Goal: Task Accomplishment & Management: Complete application form

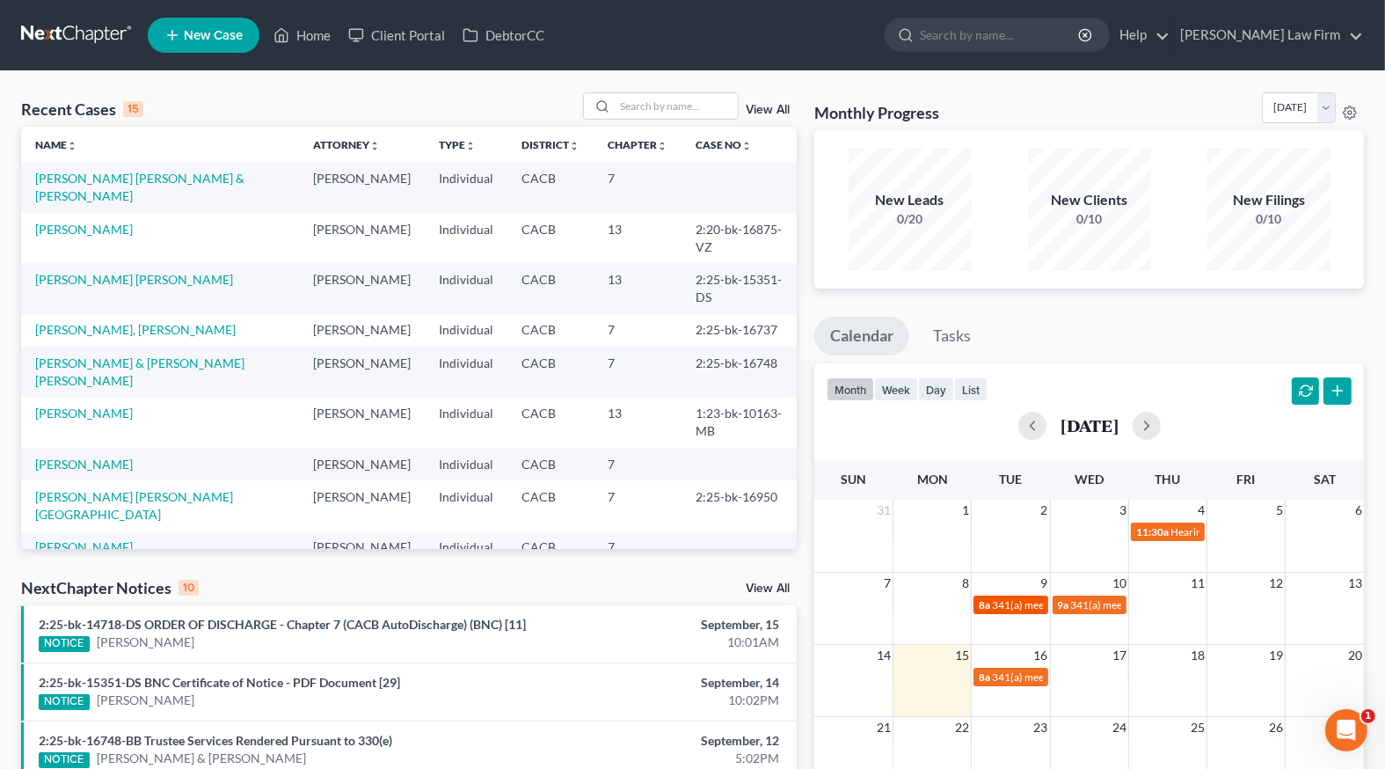
click at [939, 602] on span "341(a) meeting for [PERSON_NAME]" at bounding box center [1077, 604] width 170 height 13
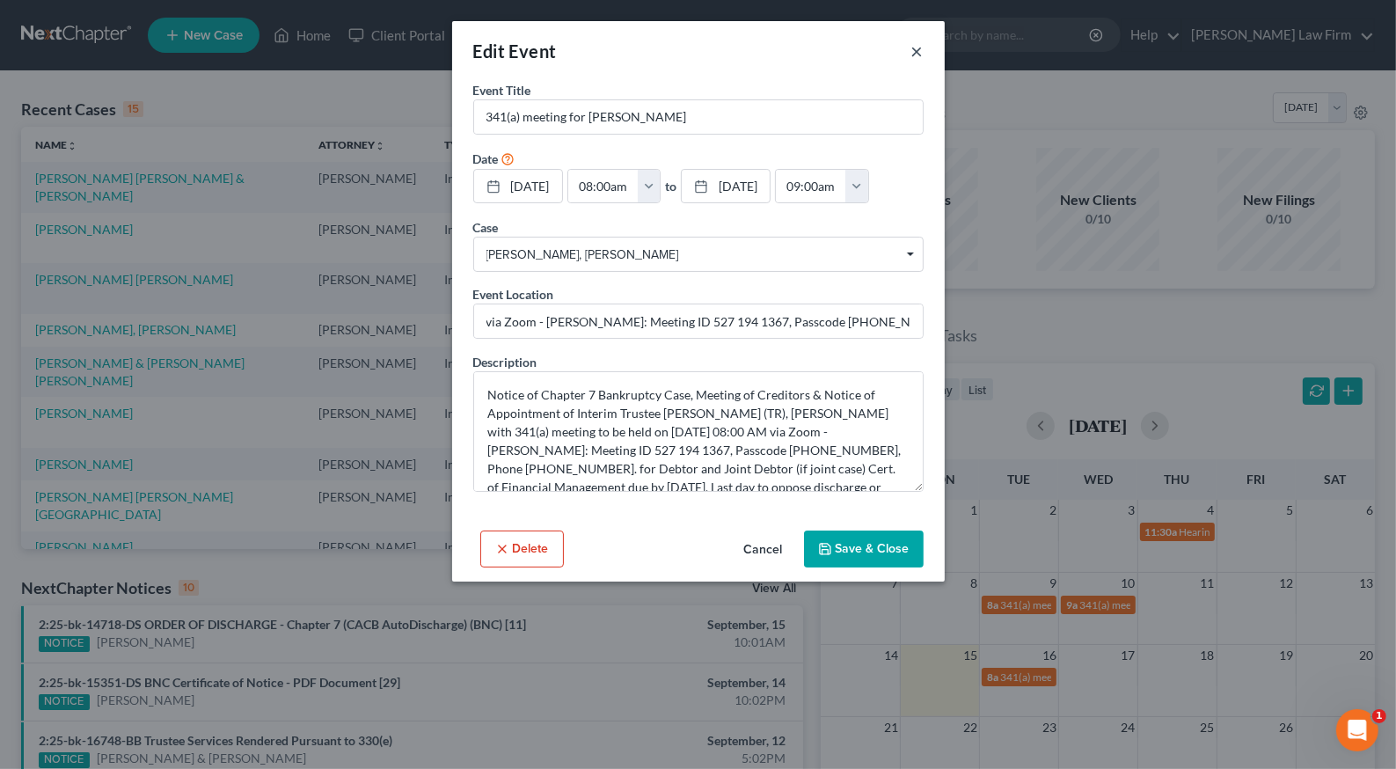
click at [917, 53] on button "×" at bounding box center [917, 50] width 12 height 21
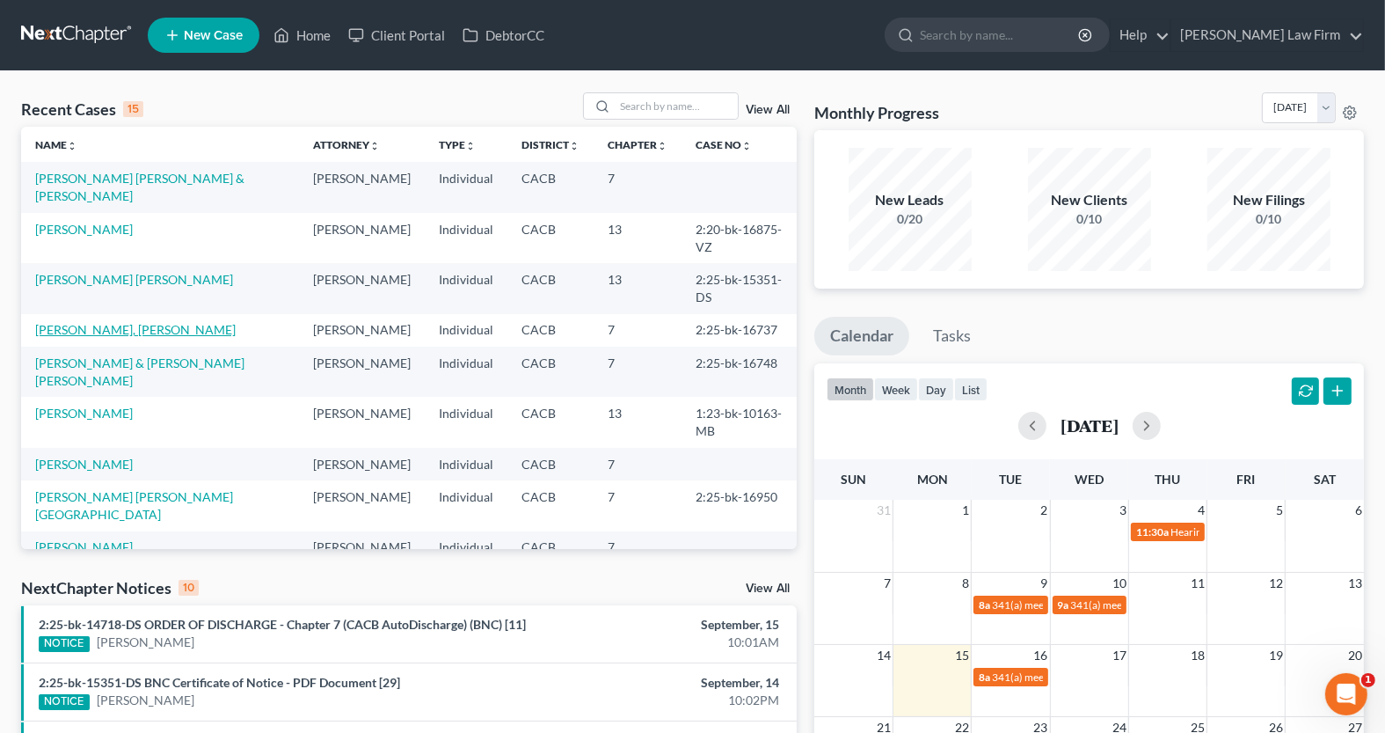
click at [91, 322] on link "[PERSON_NAME], [PERSON_NAME]" at bounding box center [135, 329] width 201 height 15
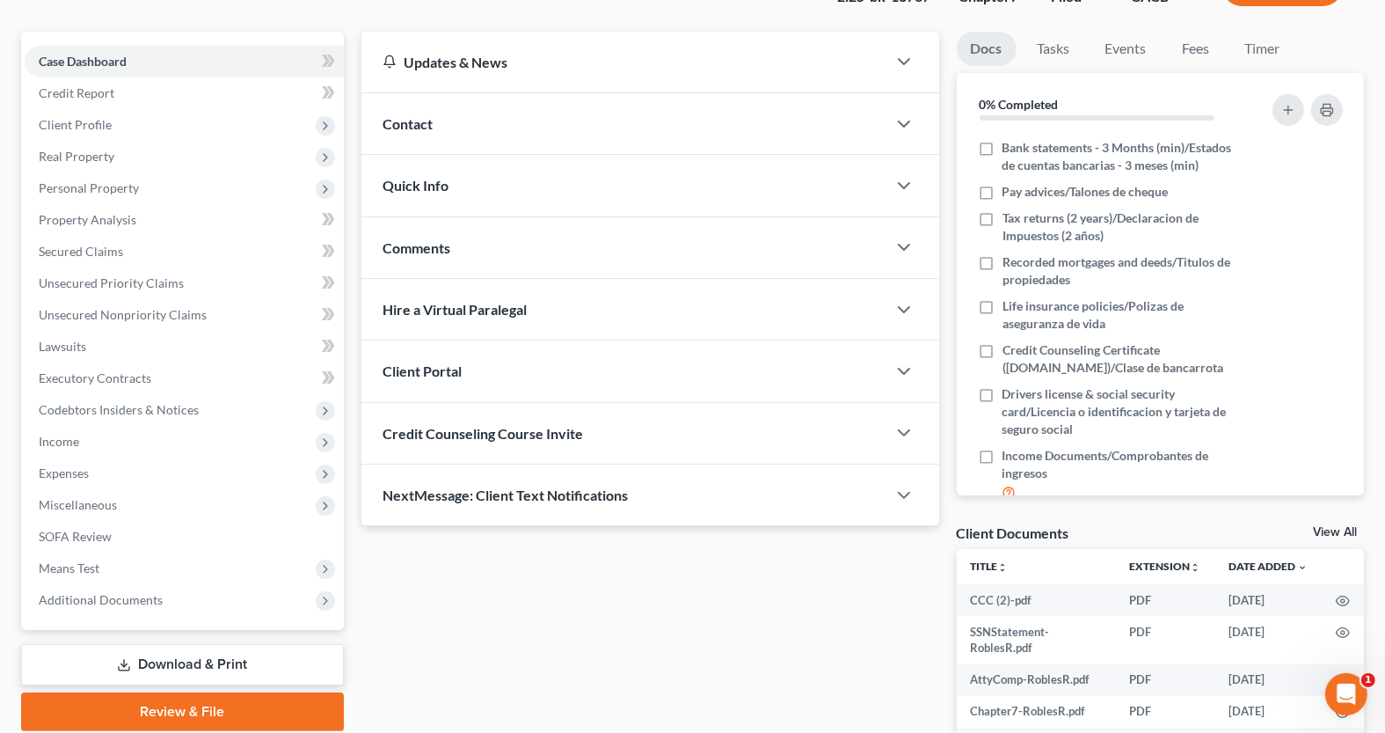
scroll to position [273, 0]
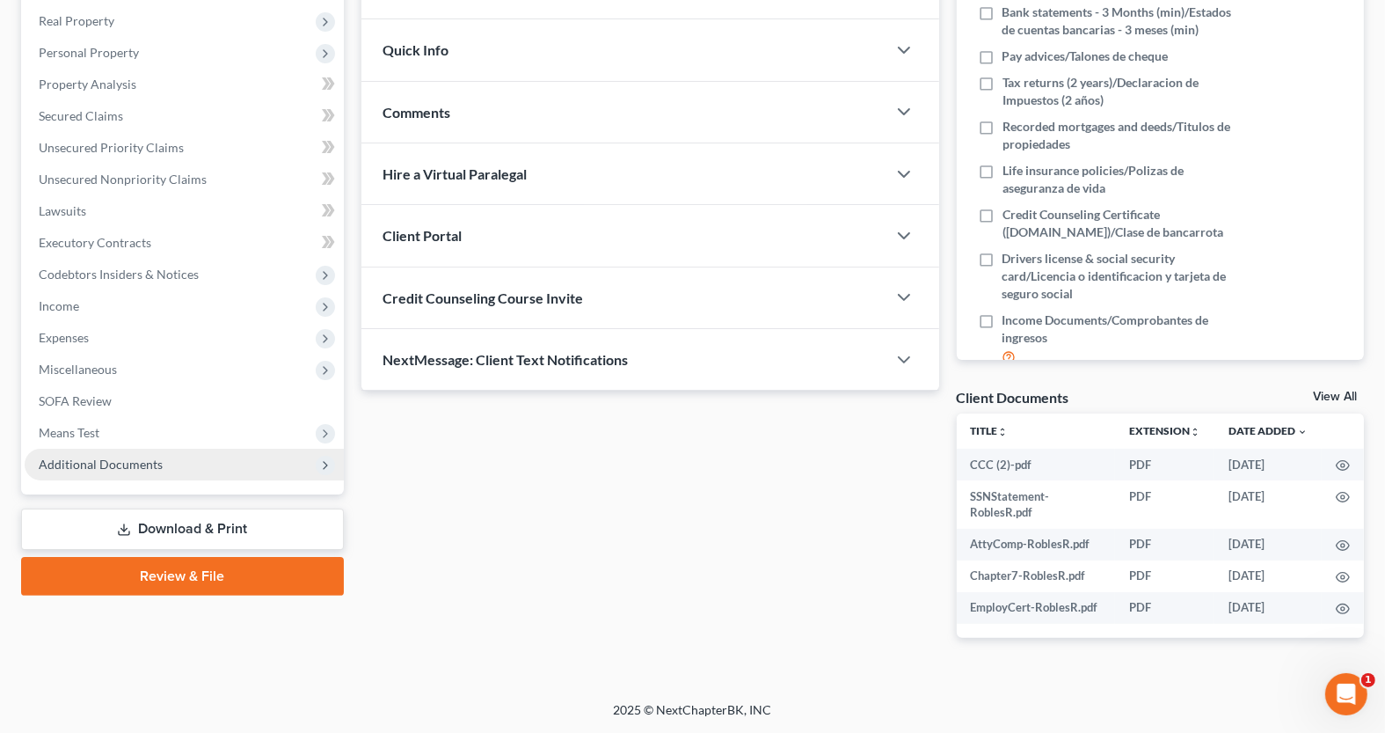
click at [88, 460] on span "Additional Documents" at bounding box center [101, 463] width 124 height 15
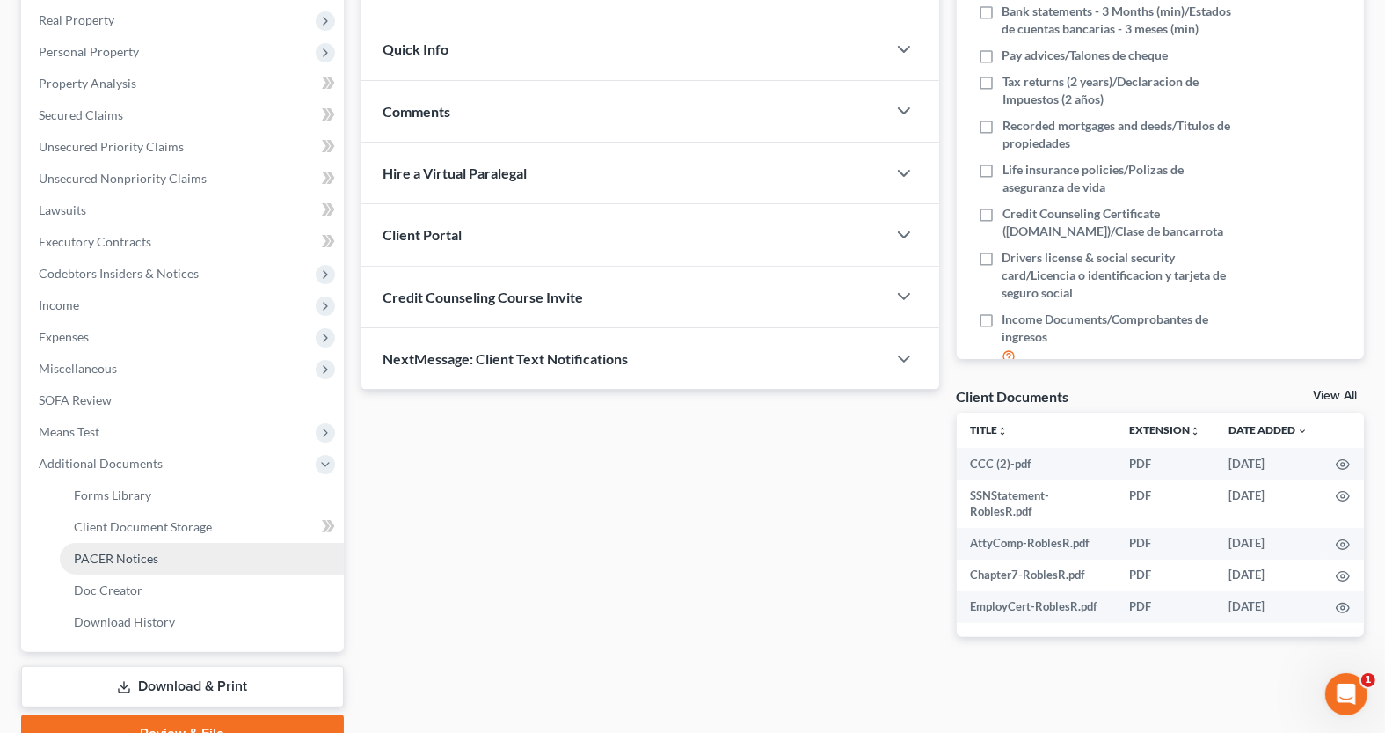
click at [102, 559] on span "PACER Notices" at bounding box center [116, 558] width 84 height 15
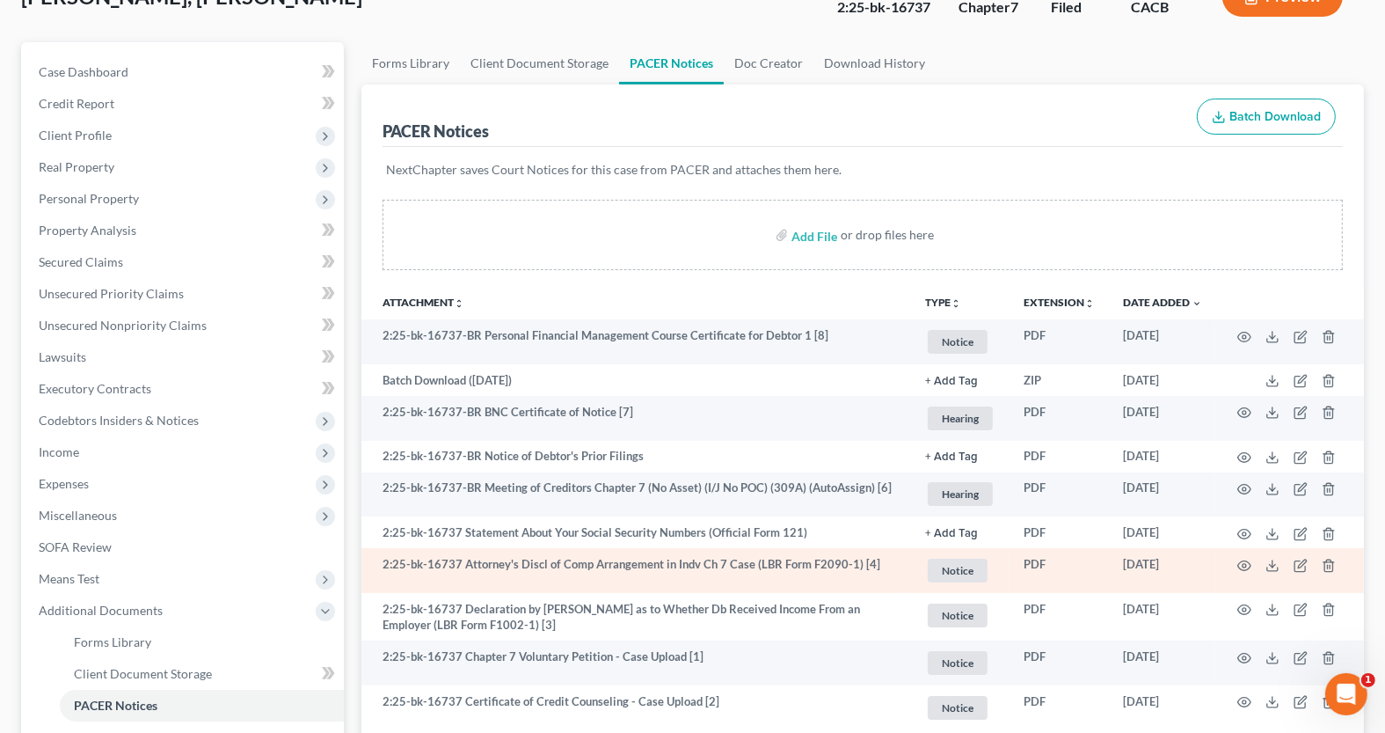
scroll to position [150, 0]
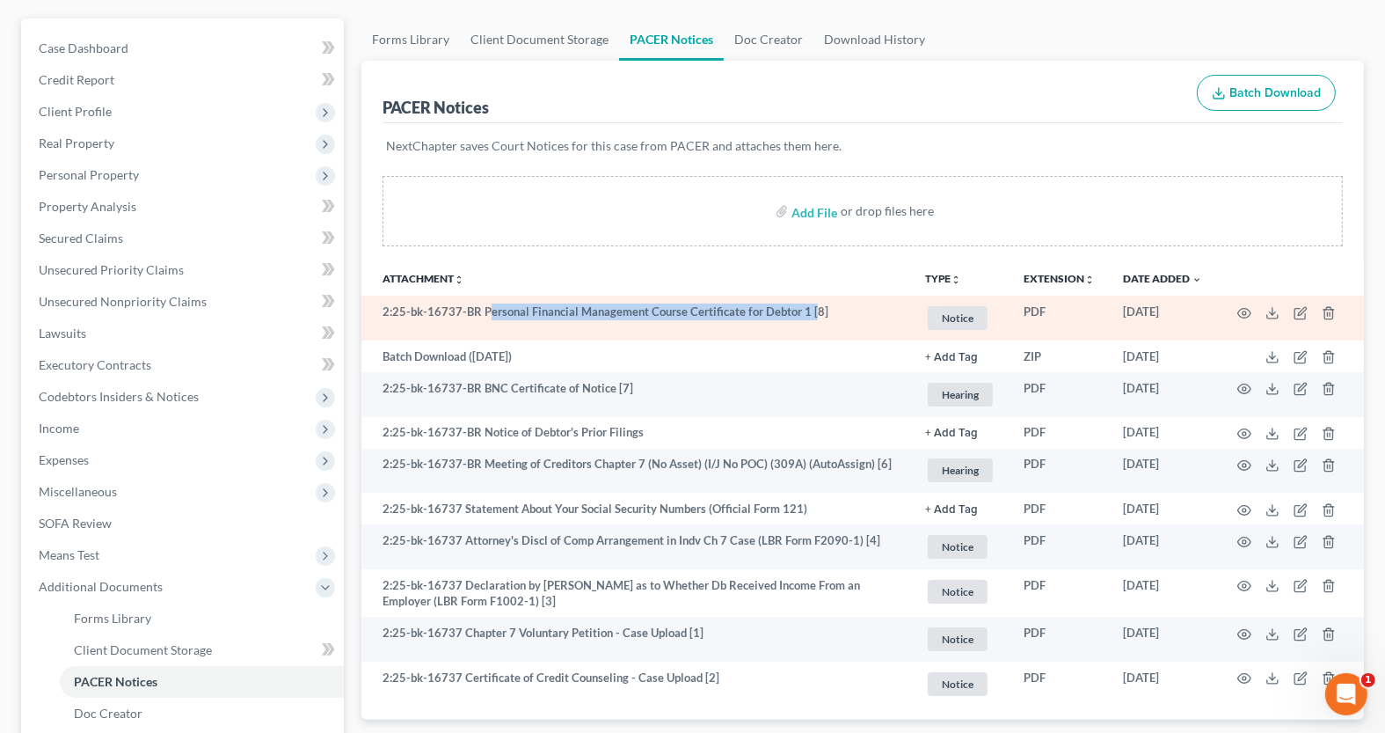
drag, startPoint x: 490, startPoint y: 311, endPoint x: 809, endPoint y: 309, distance: 319.2
click at [809, 309] on td "2:25-bk-16737-BR Personal Financial Management Course Certificate for Debtor 1 …" at bounding box center [636, 317] width 550 height 45
click at [678, 323] on td "2:25-bk-16737-BR Personal Financial Management Course Certificate for Debtor 1 …" at bounding box center [636, 317] width 550 height 45
drag, startPoint x: 479, startPoint y: 308, endPoint x: 798, endPoint y: 310, distance: 318.4
click at [798, 310] on td "2:25-bk-16737-BR Personal Financial Management Course Certificate for Debtor 1 …" at bounding box center [636, 317] width 550 height 45
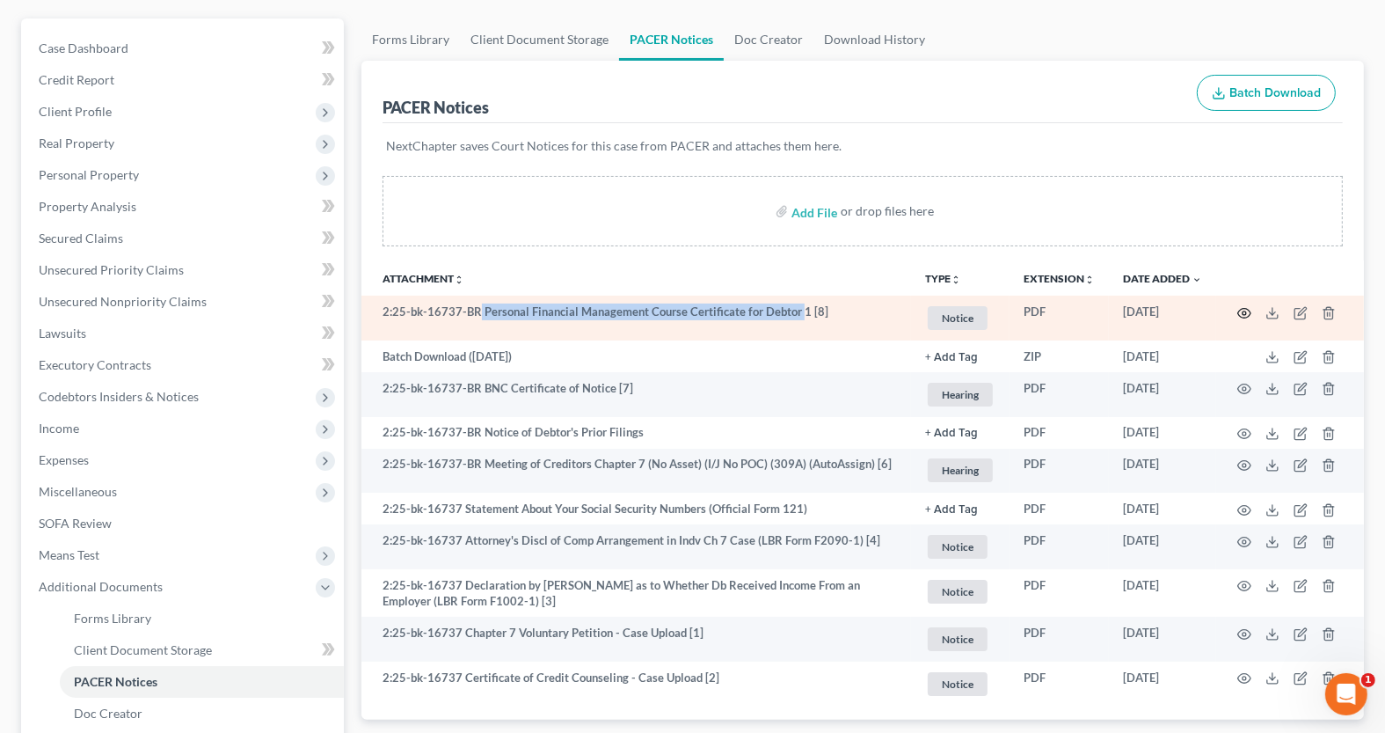
click at [939, 311] on icon "button" at bounding box center [1244, 313] width 14 height 14
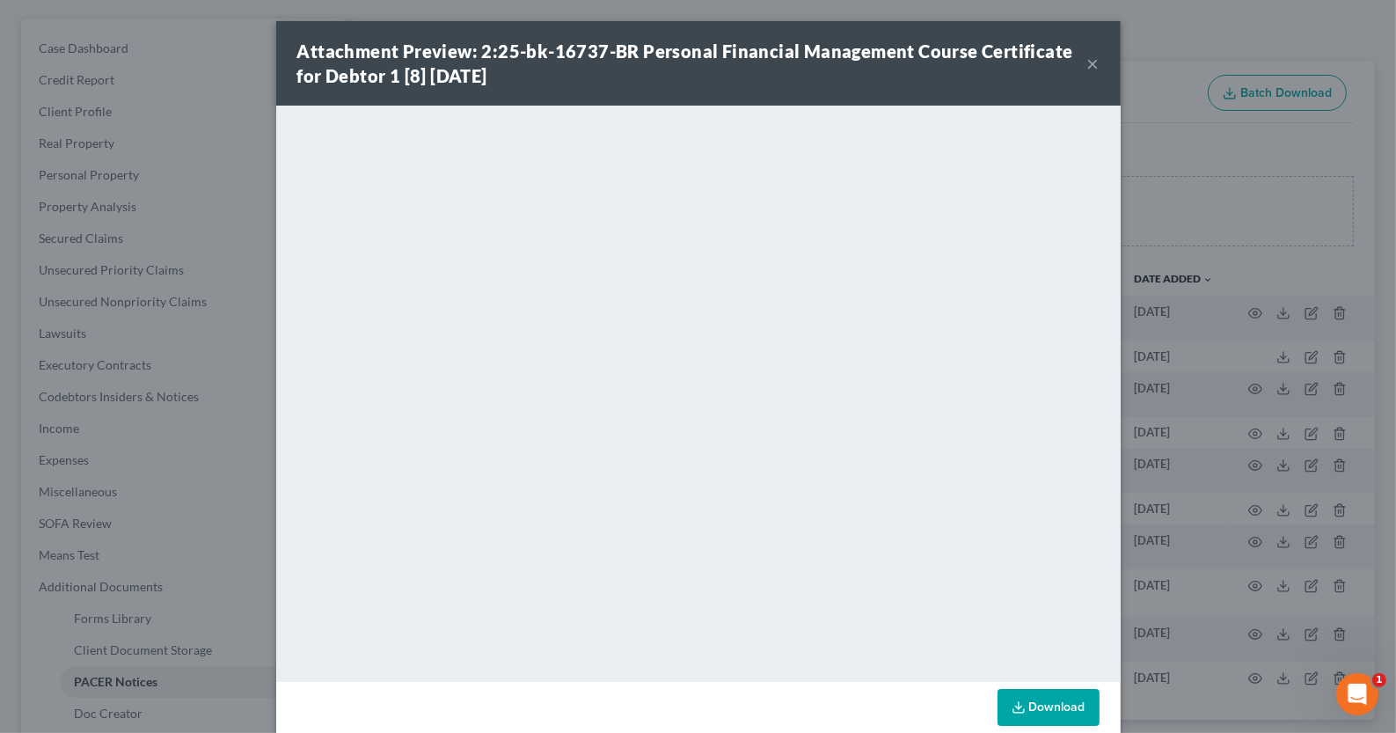
click at [939, 67] on button "×" at bounding box center [1093, 63] width 12 height 21
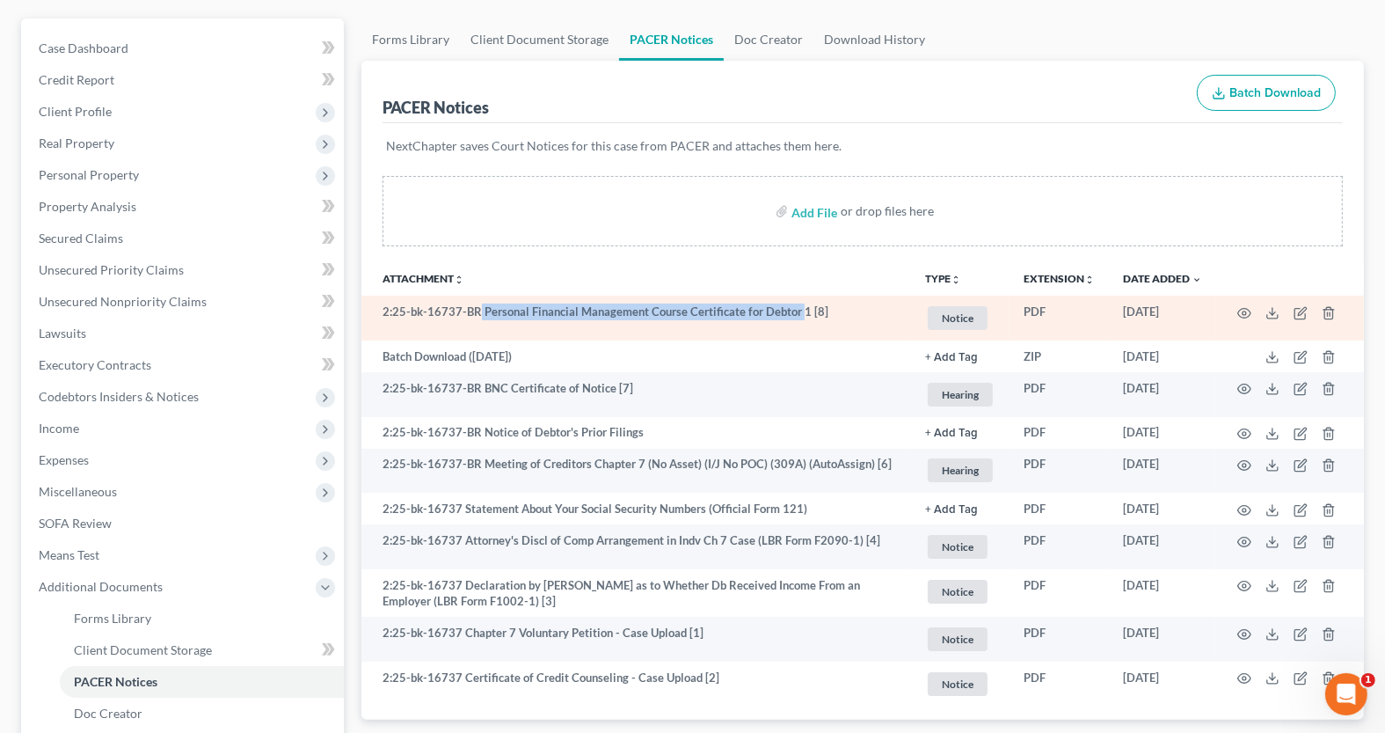
click at [478, 311] on td "2:25-bk-16737-BR Personal Financial Management Course Certificate for Debtor 1 …" at bounding box center [636, 317] width 550 height 45
drag, startPoint x: 480, startPoint y: 310, endPoint x: 795, endPoint y: 319, distance: 315.0
click at [795, 319] on td "2:25-bk-16737-BR Personal Financial Management Course Certificate for Debtor 1 …" at bounding box center [636, 317] width 550 height 45
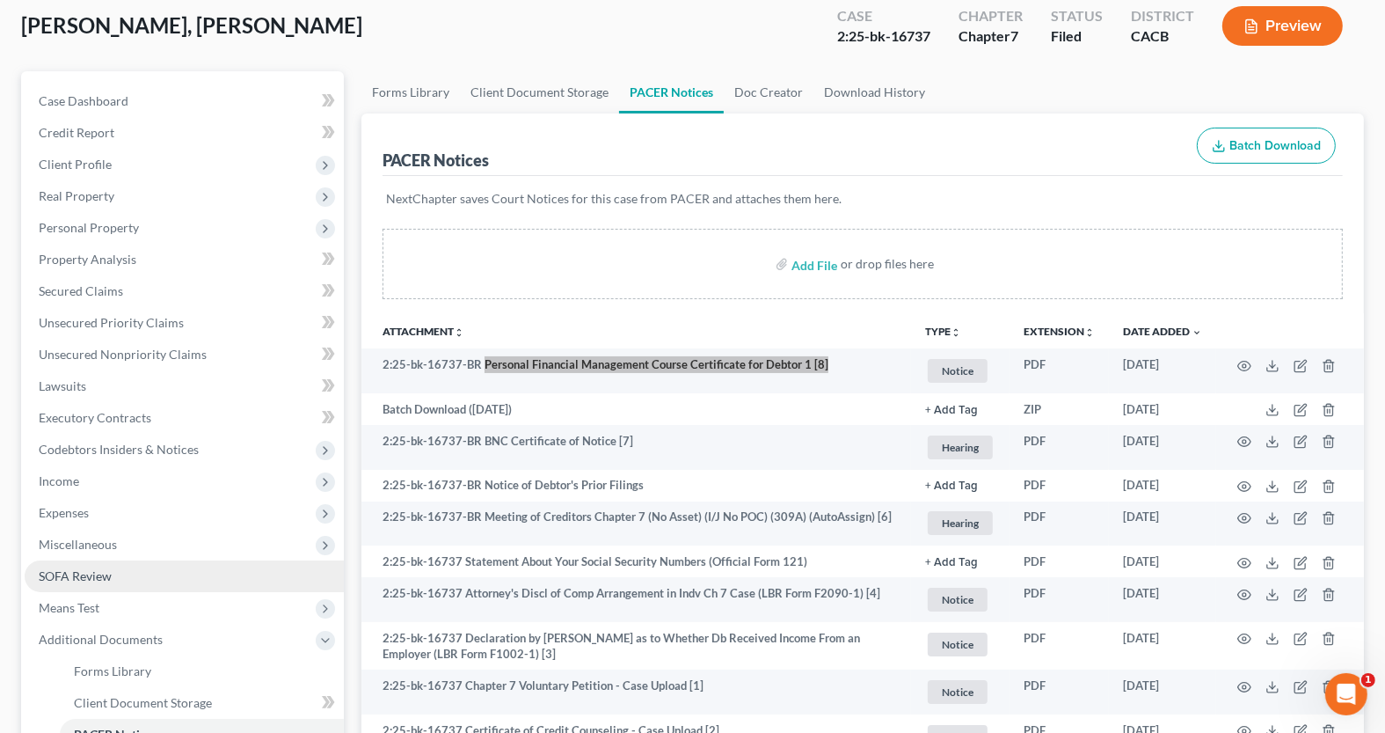
scroll to position [0, 0]
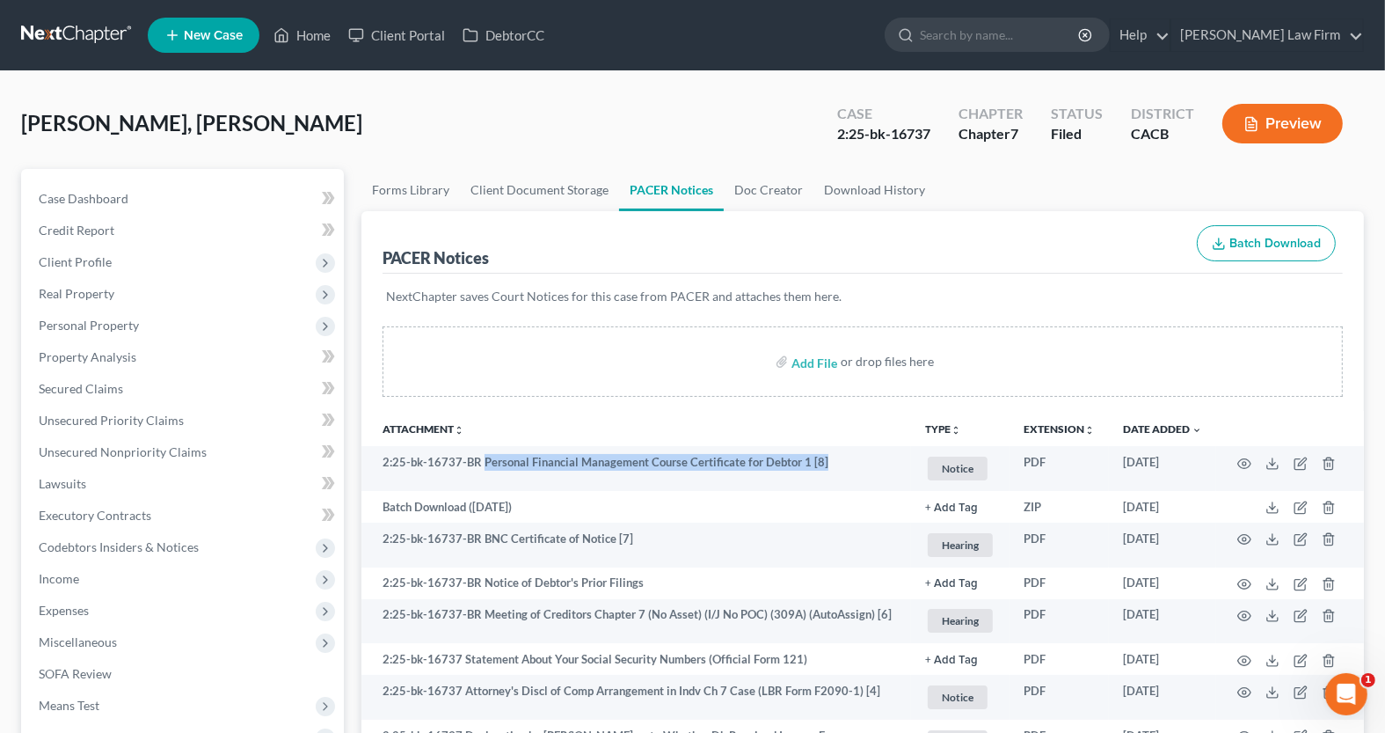
click at [84, 38] on link at bounding box center [77, 35] width 113 height 32
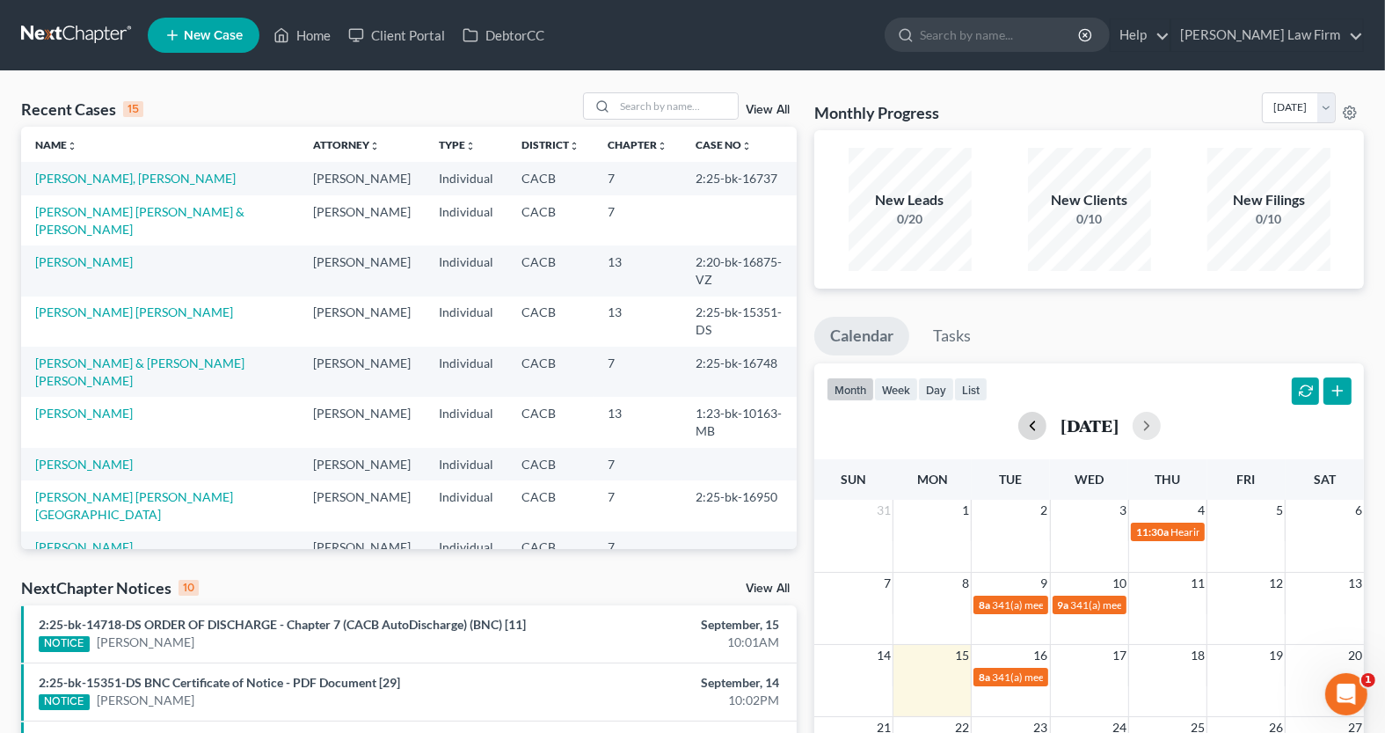
click at [1018, 428] on button "button" at bounding box center [1032, 426] width 28 height 28
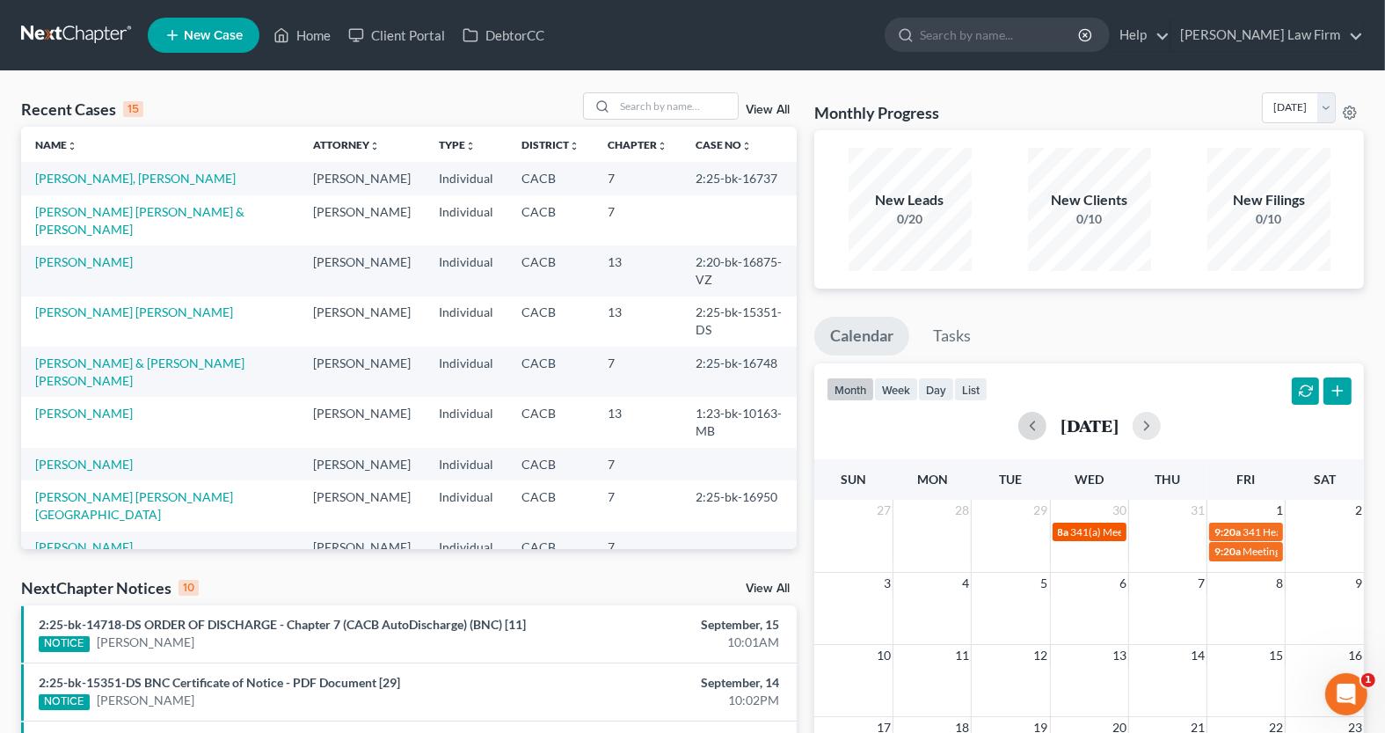
click at [1093, 532] on span "341(a) Meeting for [PERSON_NAME]" at bounding box center [1156, 531] width 171 height 13
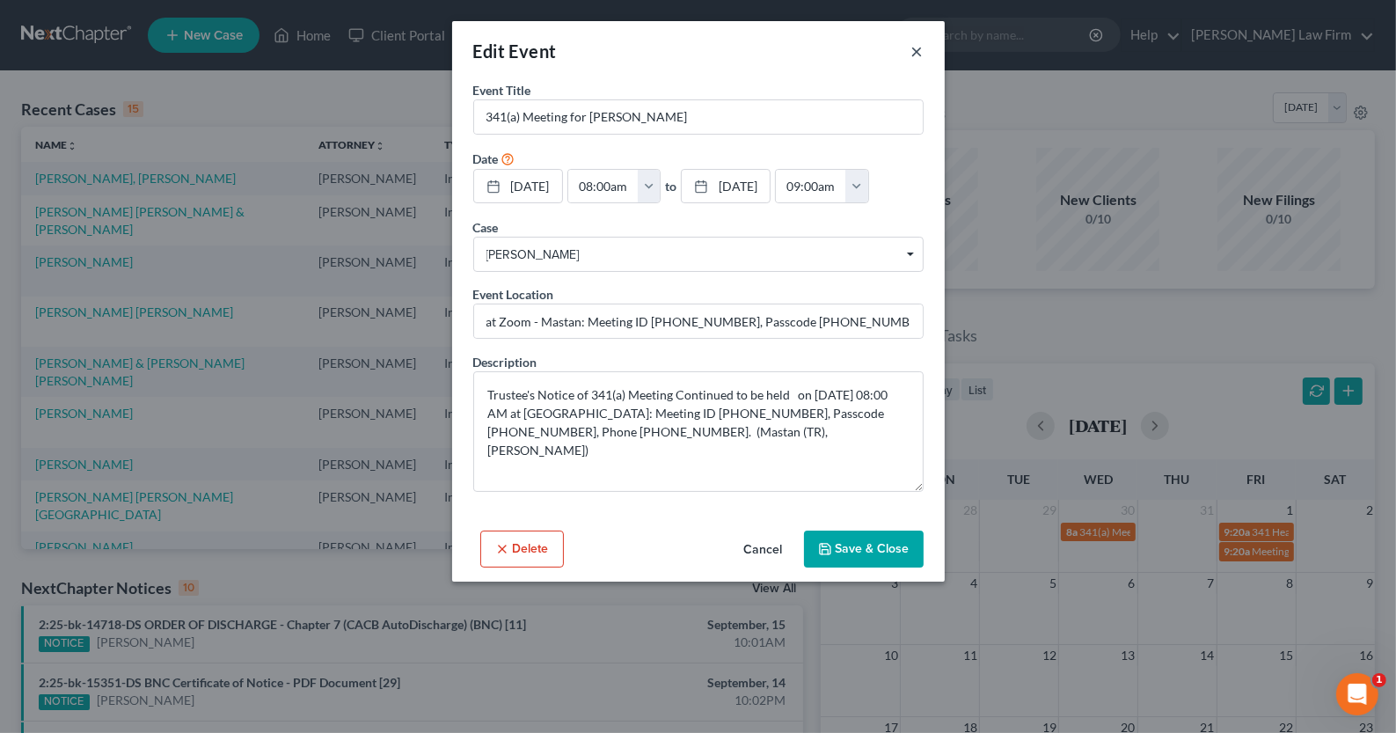
click at [919, 58] on button "×" at bounding box center [917, 50] width 12 height 21
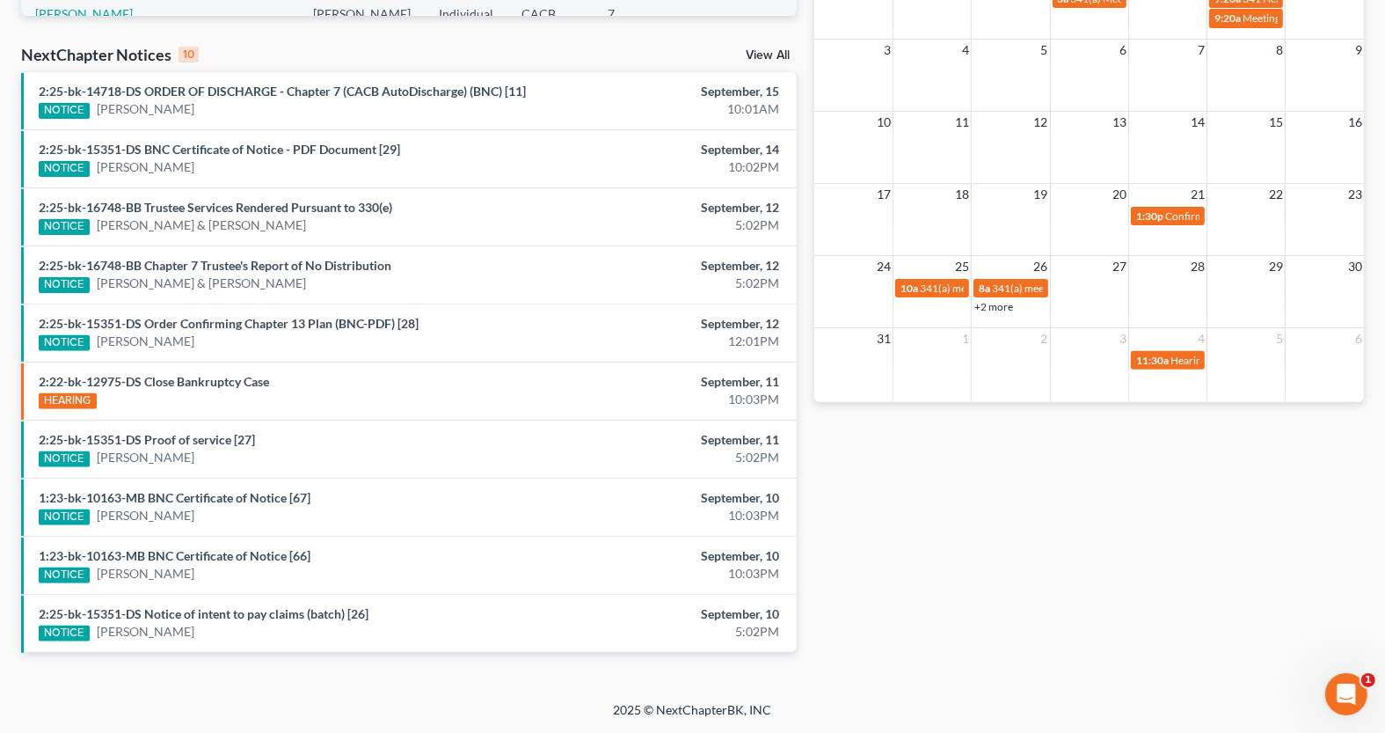
scroll to position [55, 0]
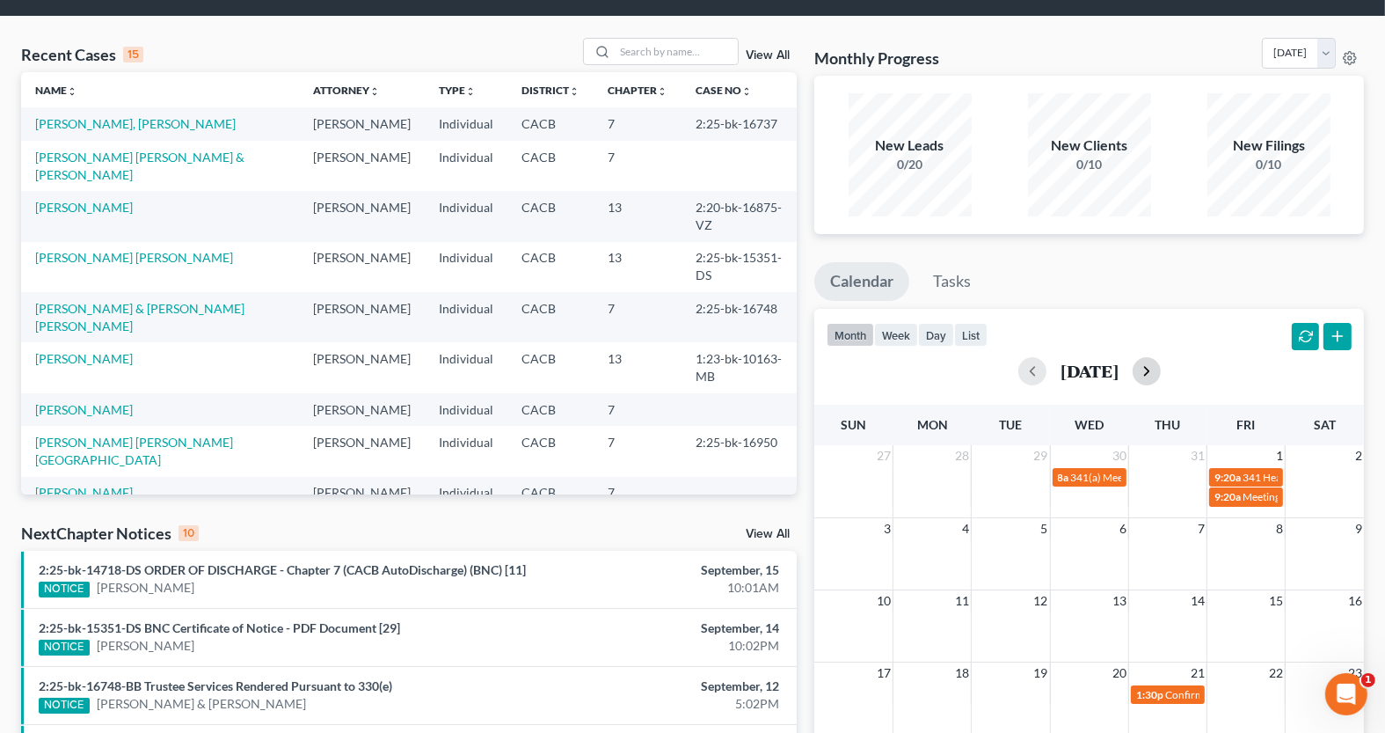
click at [1161, 373] on button "button" at bounding box center [1147, 371] width 28 height 28
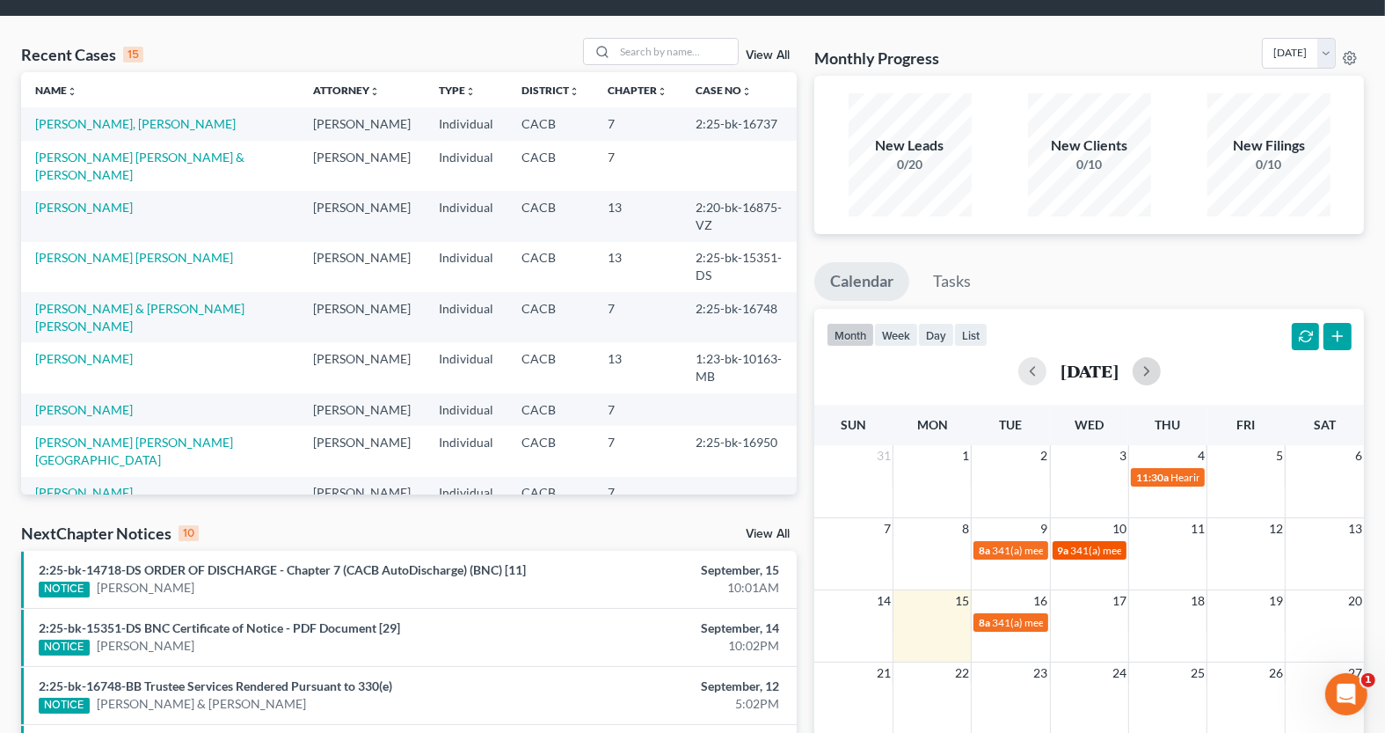
click at [1081, 549] on span "341(a) meeting for [PERSON_NAME] & [PERSON_NAME]" at bounding box center [1202, 549] width 263 height 13
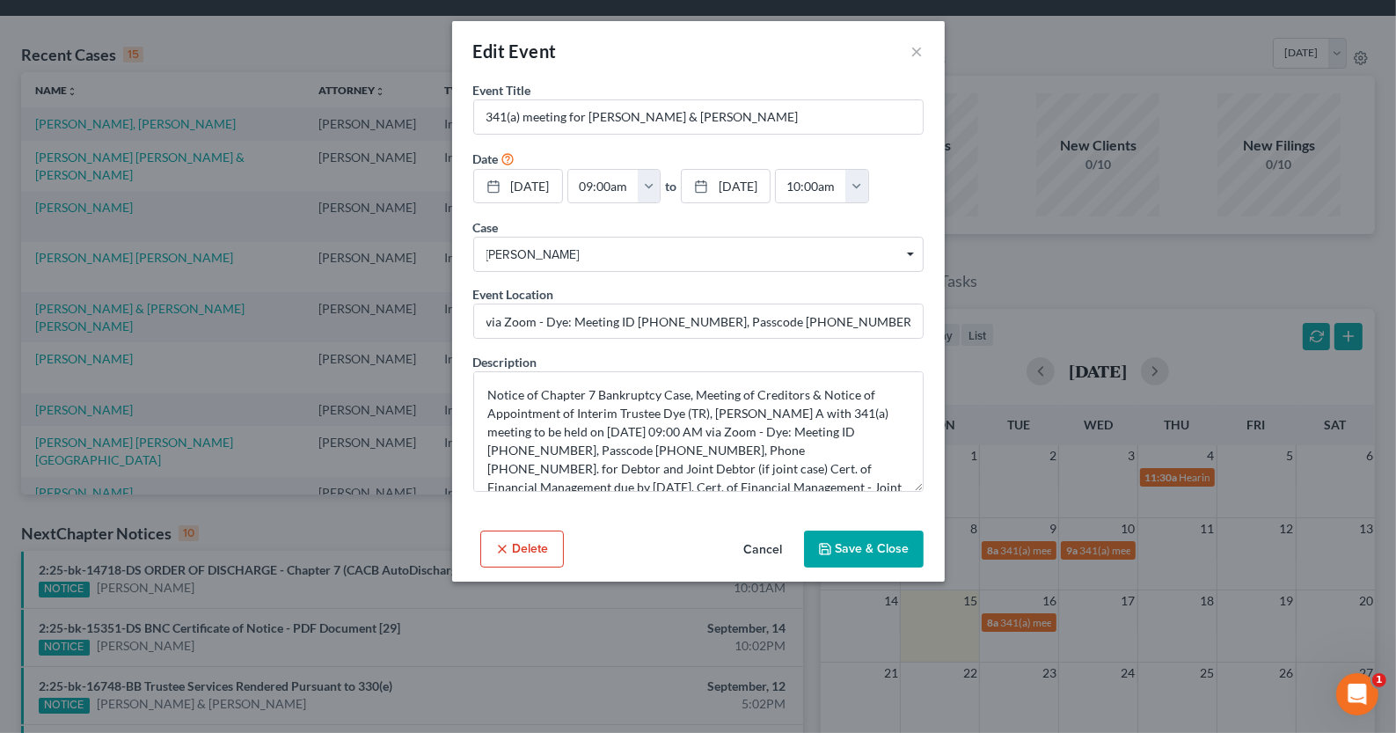
click at [761, 548] on button "Cancel" at bounding box center [763, 549] width 67 height 35
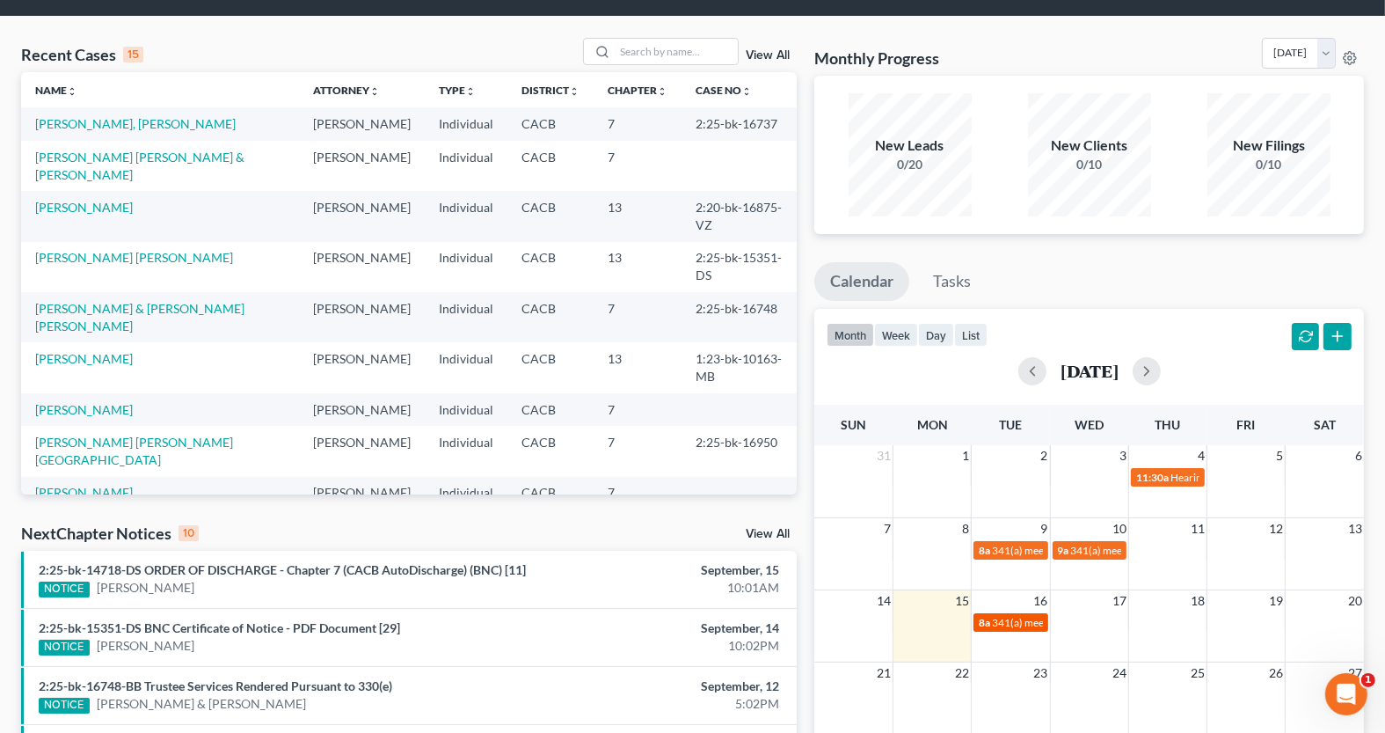
click at [1016, 623] on span "341(a) meeting for [PERSON_NAME]" at bounding box center [1077, 622] width 170 height 13
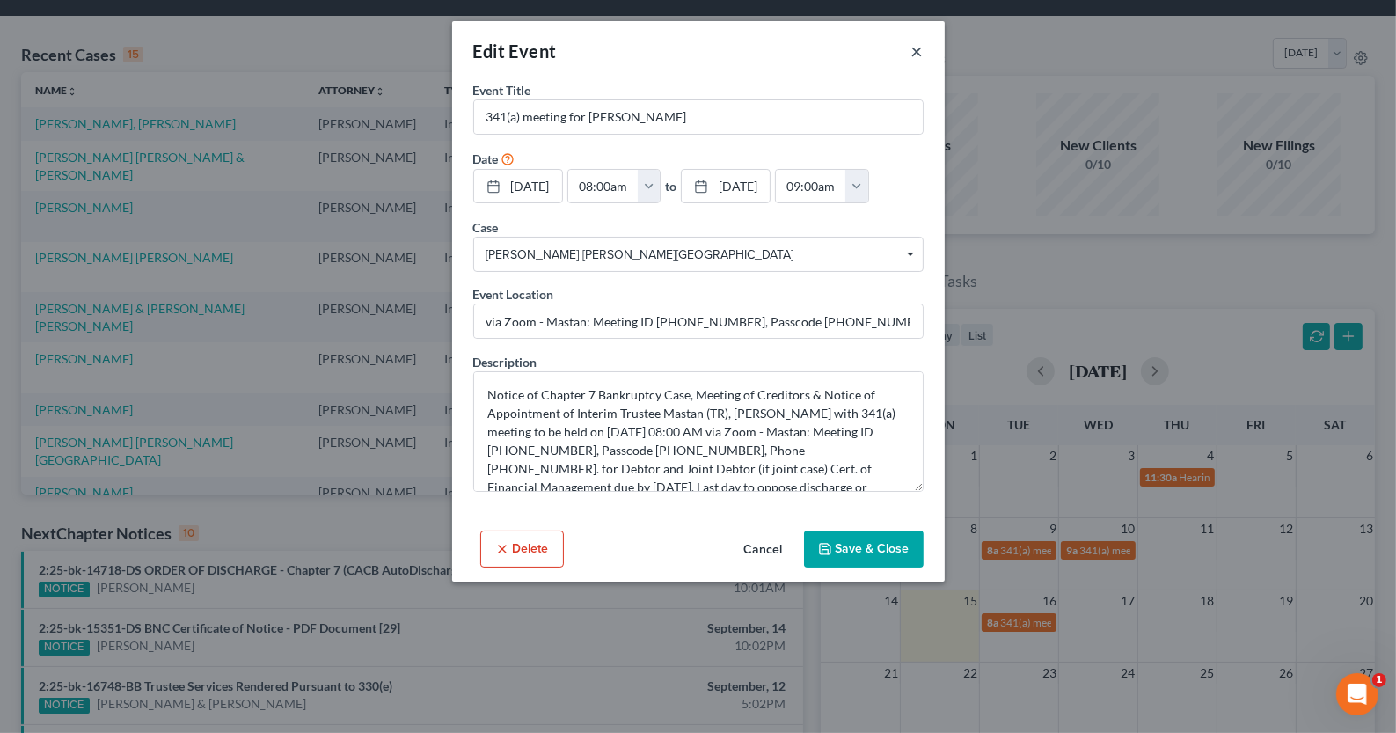
click at [915, 56] on button "×" at bounding box center [917, 50] width 12 height 21
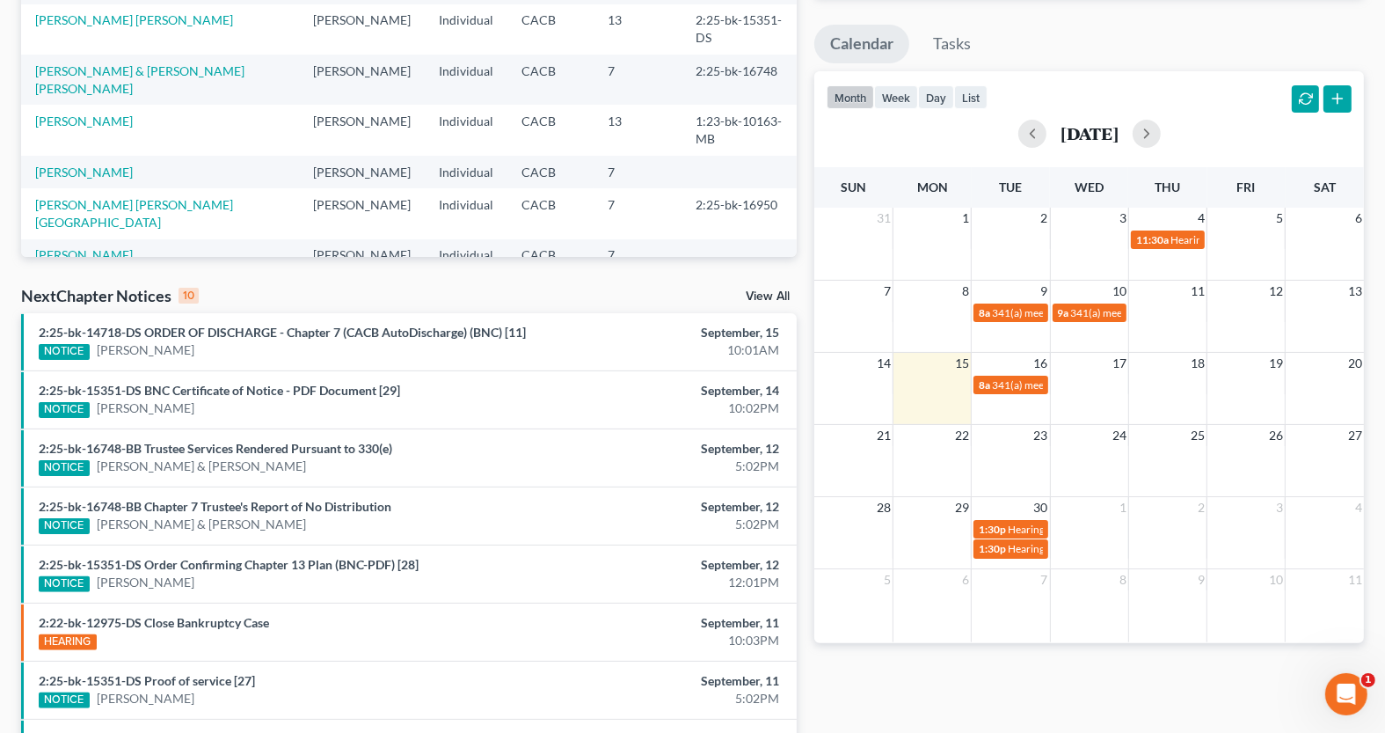
scroll to position [292, 0]
click at [1012, 527] on span "Hearing for [PERSON_NAME] & [PERSON_NAME]" at bounding box center [1123, 528] width 230 height 13
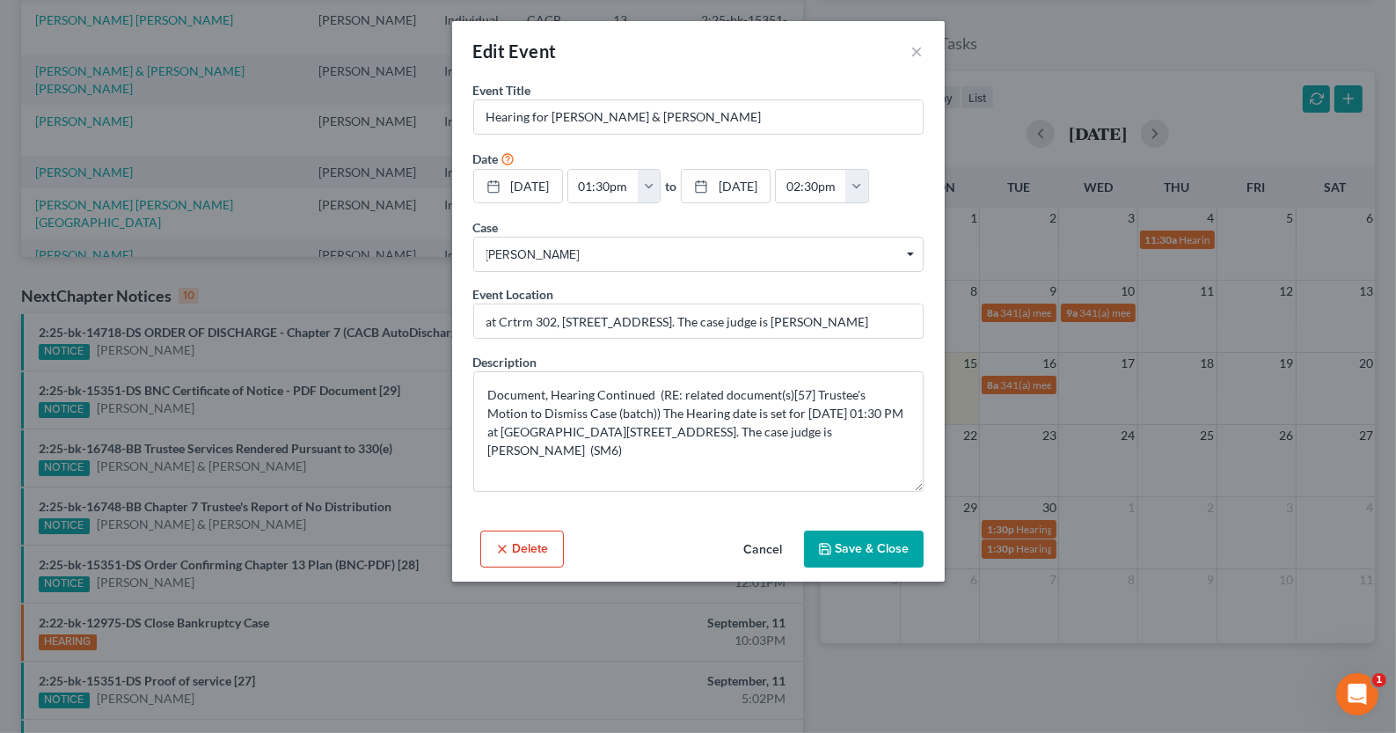
click at [1015, 549] on div "Edit Event × Event Title * Hearing for David Walker & Margarette Walker Date 9/…" at bounding box center [698, 366] width 1396 height 733
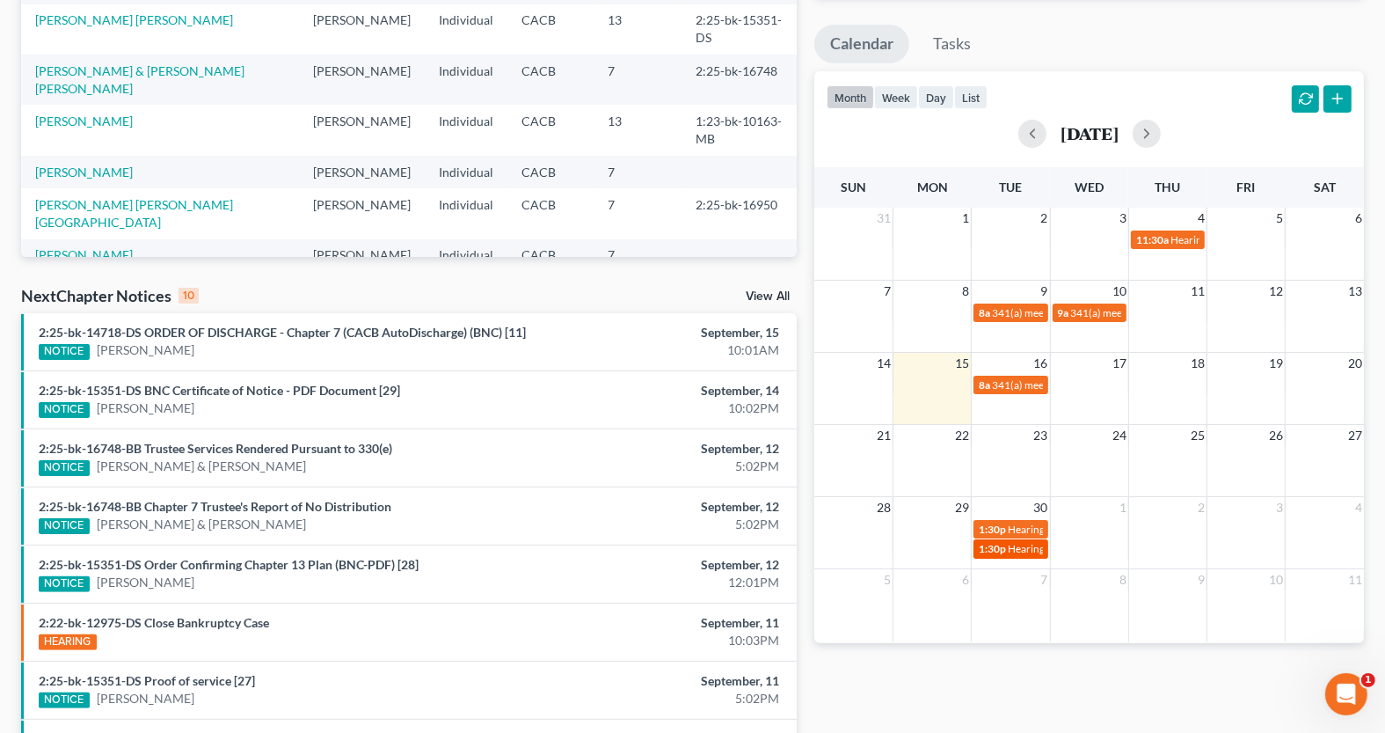
click at [1020, 551] on span "Hearing for [PERSON_NAME] & [PERSON_NAME]" at bounding box center [1123, 548] width 230 height 13
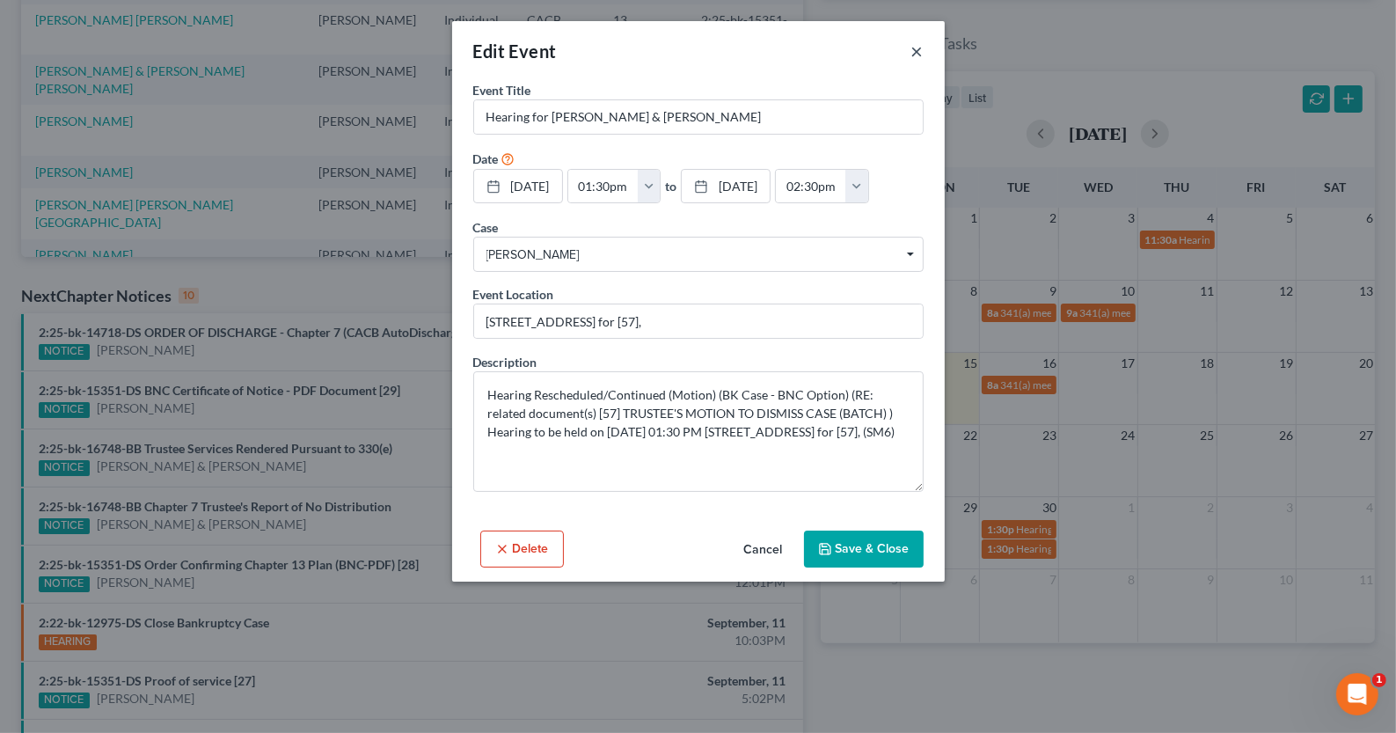
click at [915, 55] on button "×" at bounding box center [917, 50] width 12 height 21
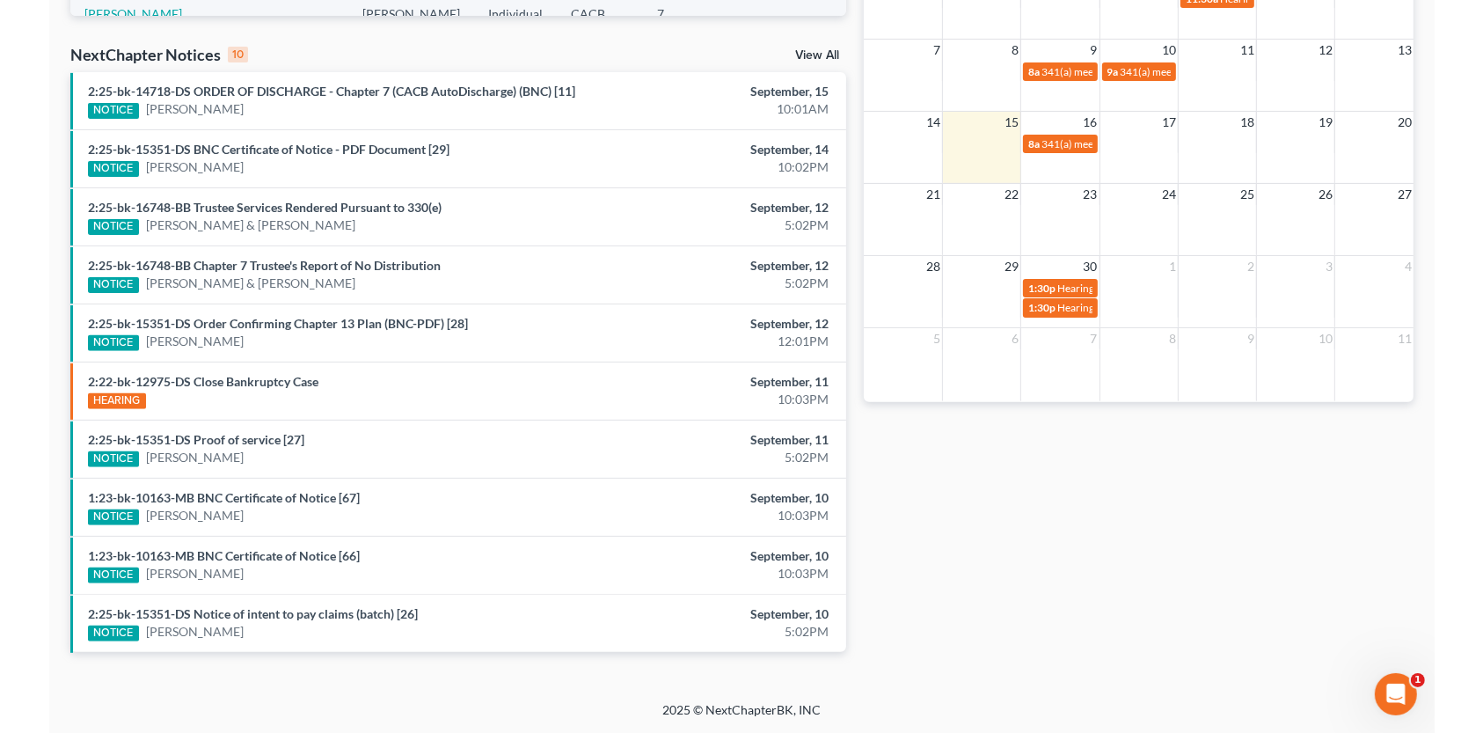
scroll to position [0, 0]
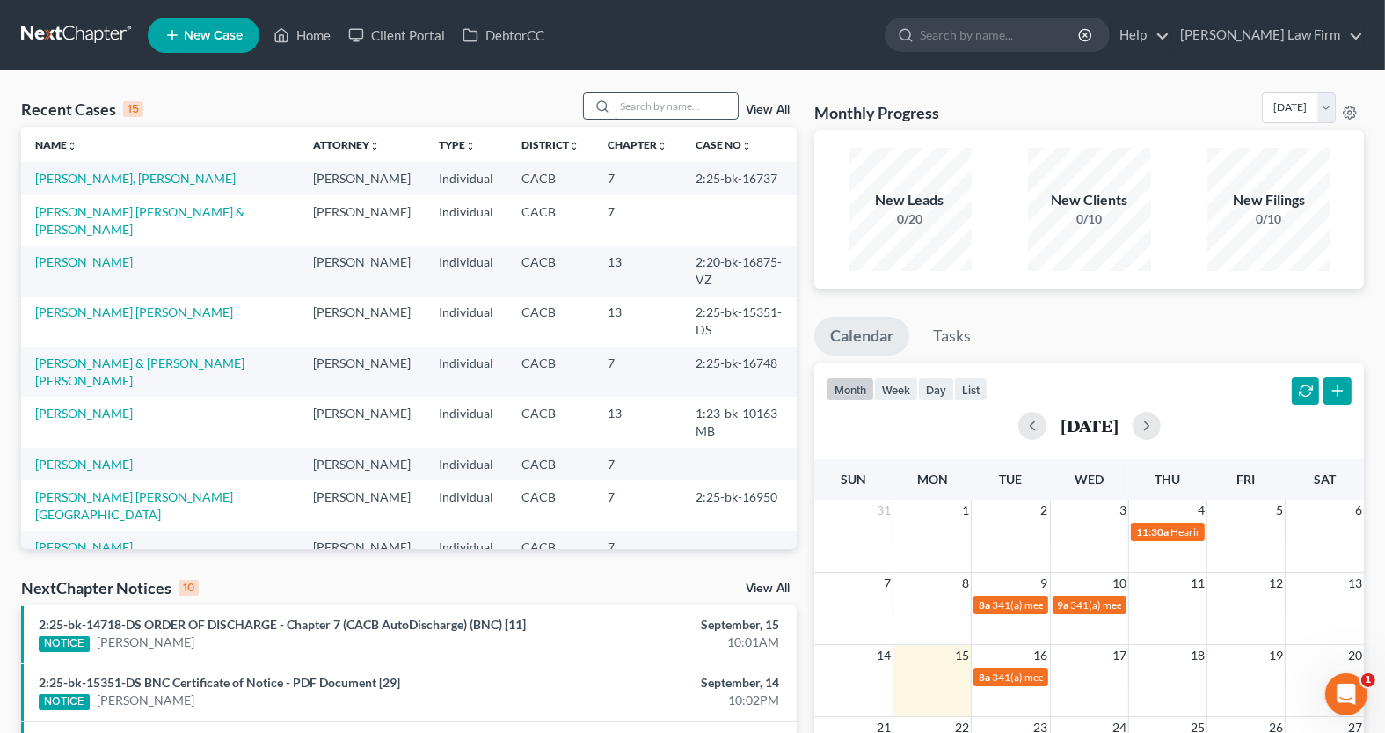
click at [638, 106] on input "search" at bounding box center [676, 106] width 123 height 26
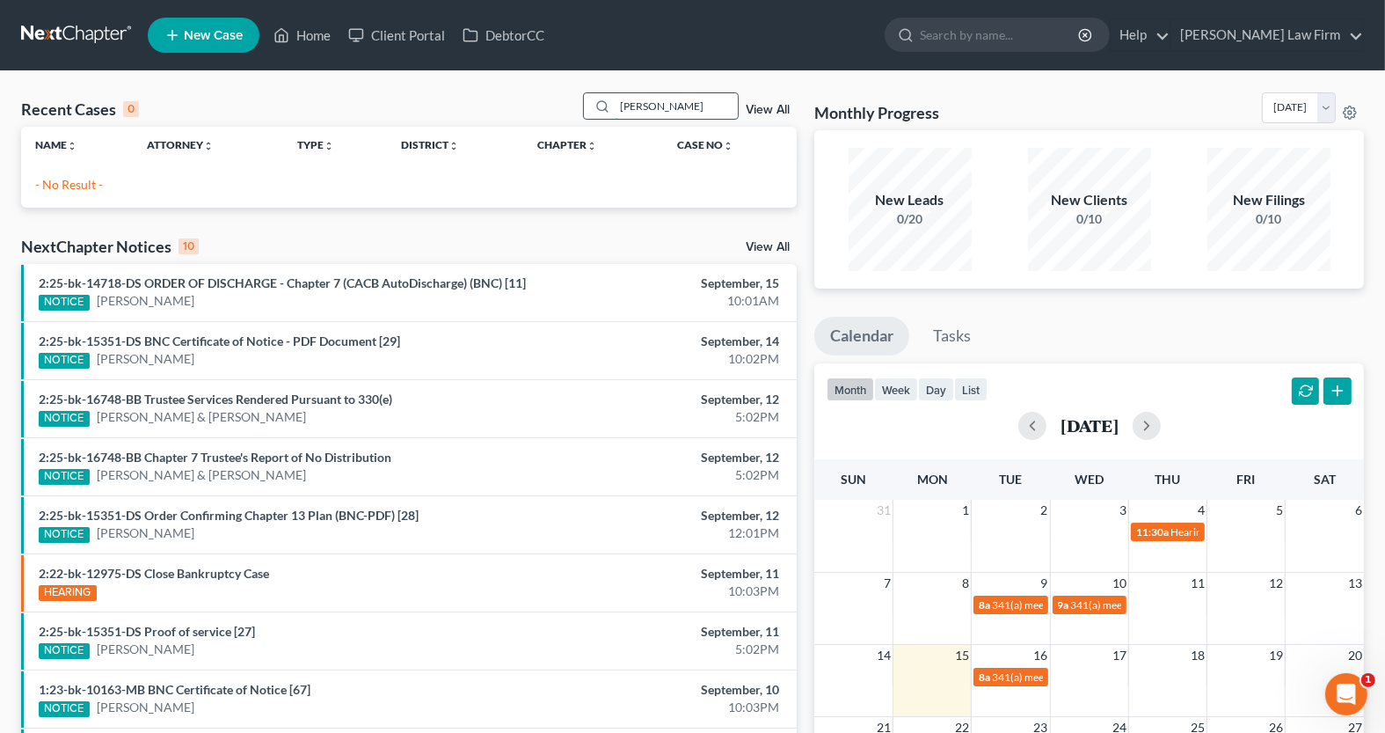
drag, startPoint x: 665, startPoint y: 109, endPoint x: 606, endPoint y: 110, distance: 58.9
click at [606, 110] on div "Arriaga" at bounding box center [661, 105] width 157 height 27
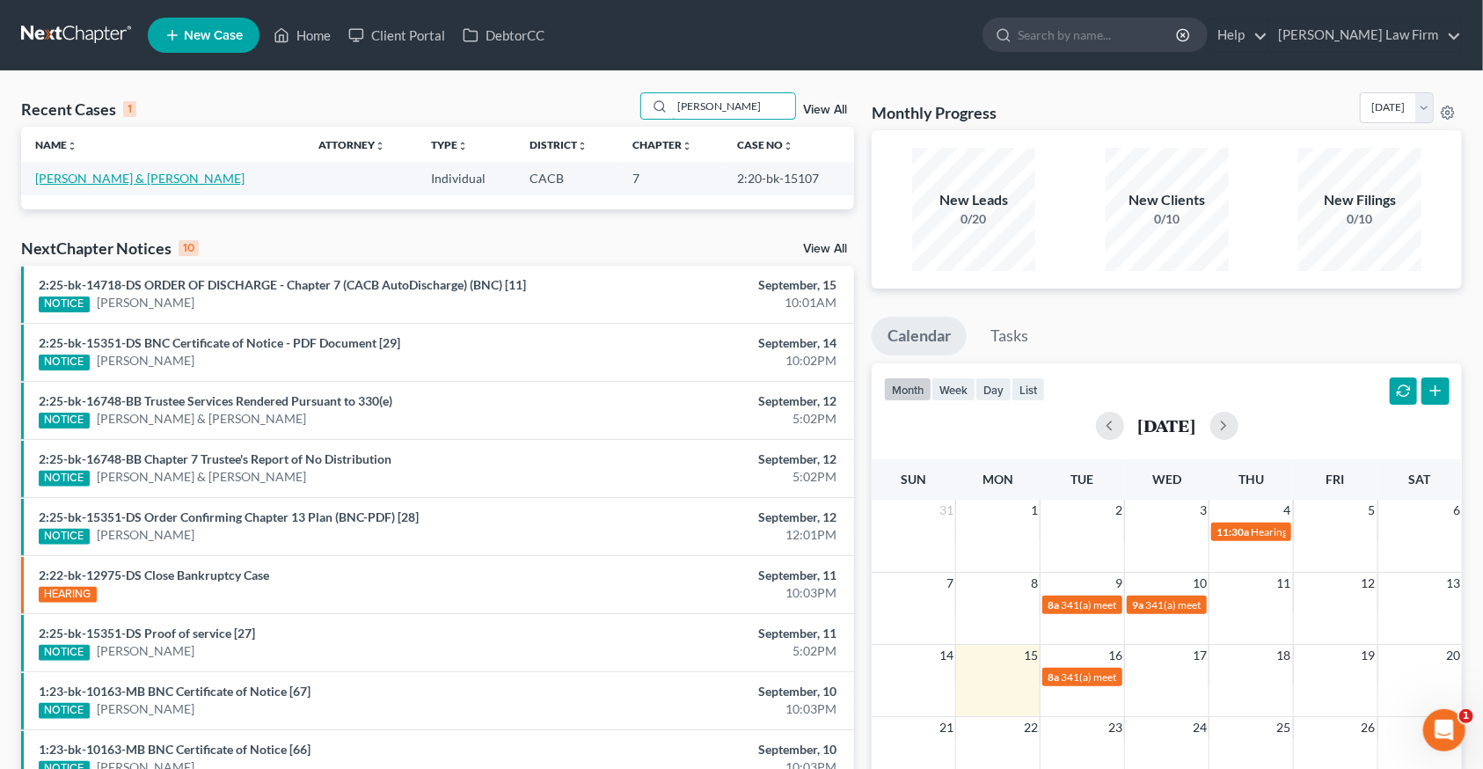
type input "Martinez, Gloria"
click at [97, 185] on link "Martinez, Victor & Gloria" at bounding box center [139, 178] width 209 height 15
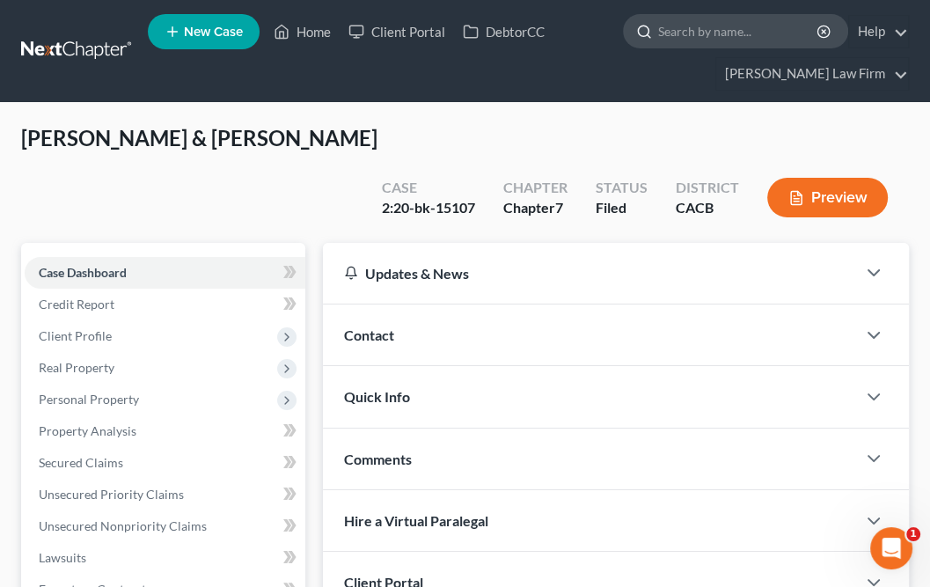
click at [710, 41] on input "search" at bounding box center [738, 31] width 161 height 33
type input "Gloria Martinez"
click at [669, 31] on input "search" at bounding box center [738, 31] width 161 height 33
click at [296, 27] on link "Home" at bounding box center [302, 32] width 75 height 32
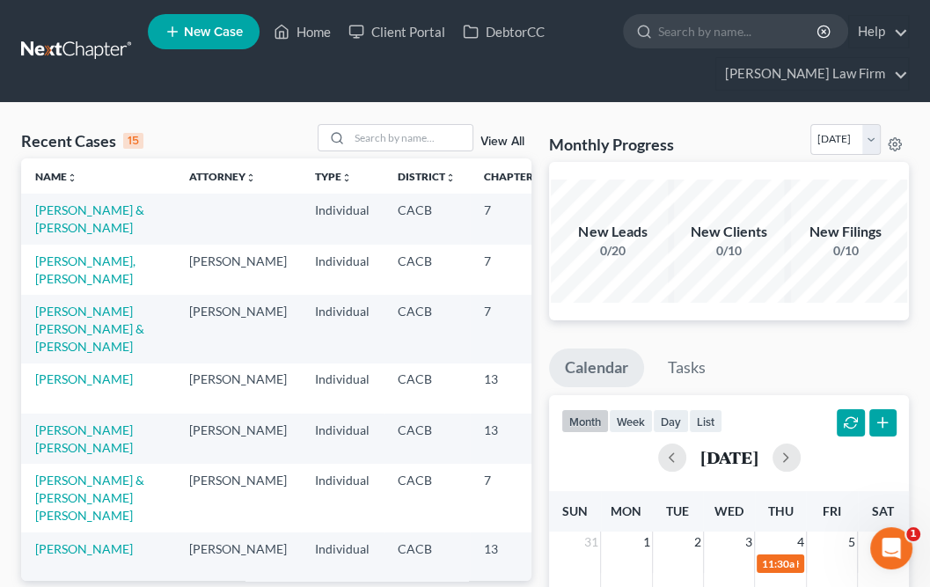
click at [503, 145] on link "View All" at bounding box center [502, 141] width 44 height 12
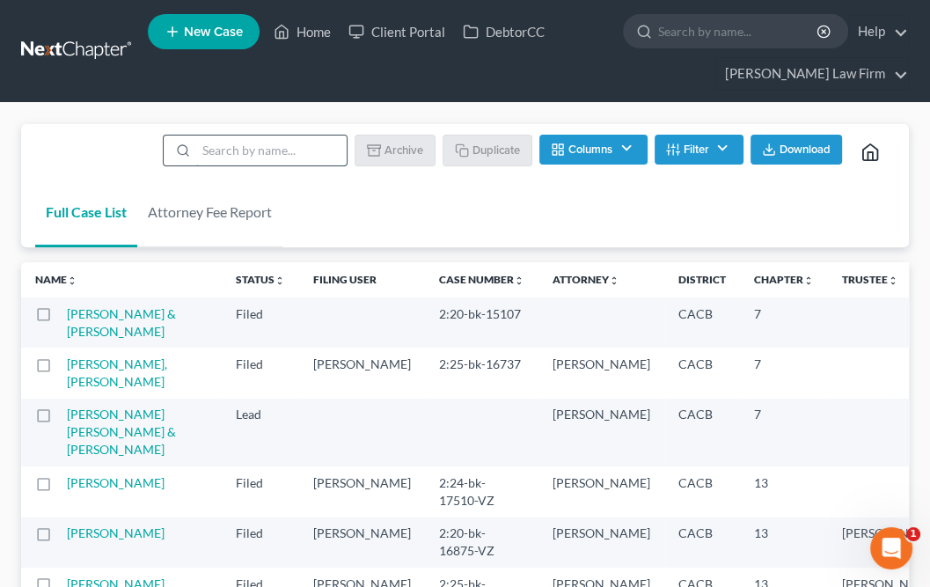
click at [245, 149] on input "search" at bounding box center [271, 150] width 150 height 30
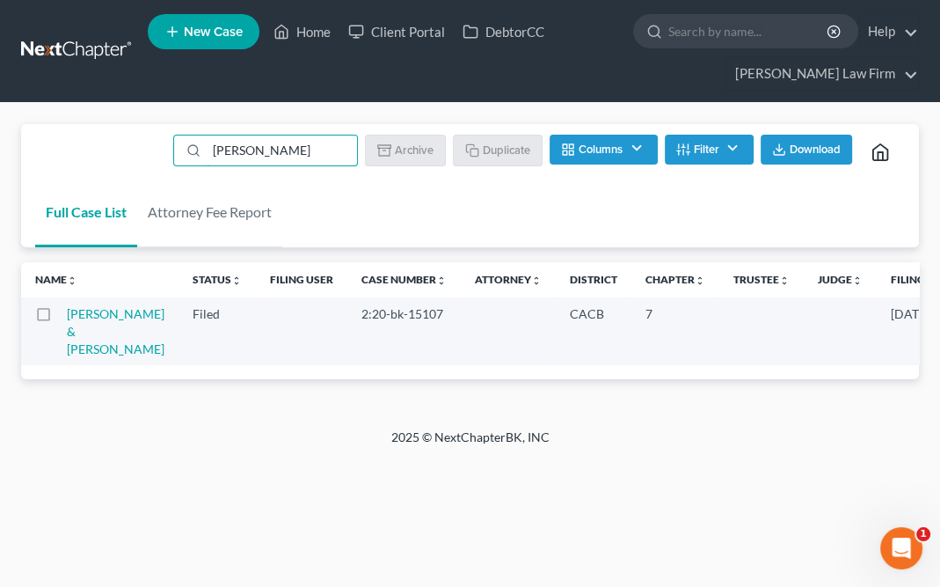
type input "Gloria Martinez"
click at [204, 28] on span "New Case" at bounding box center [213, 32] width 59 height 13
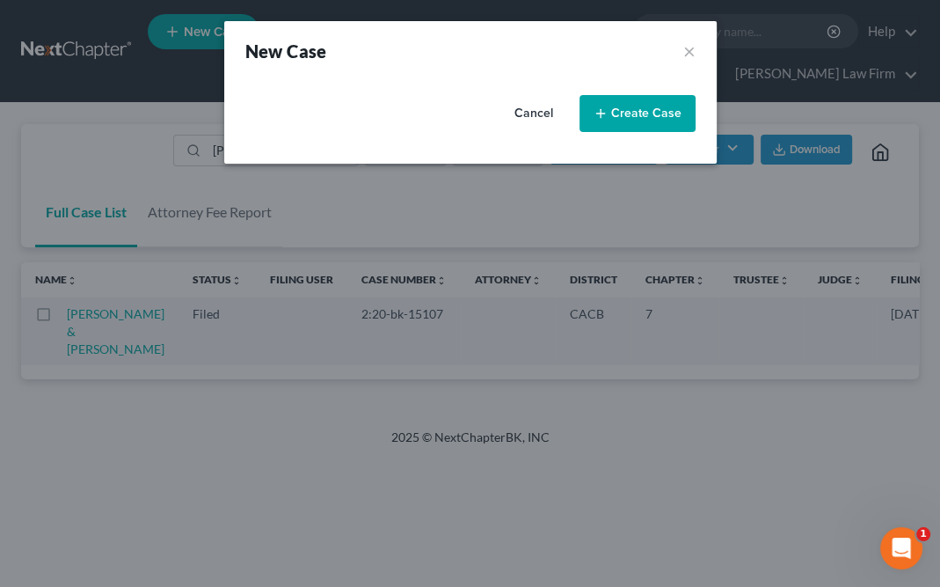
select select "7"
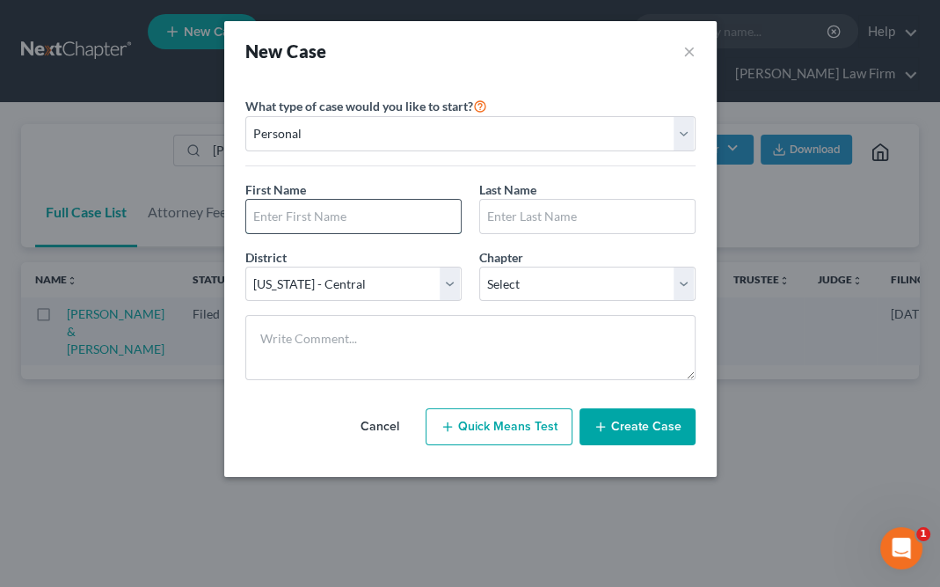
click at [340, 219] on input "text" at bounding box center [353, 216] width 215 height 33
type input "Gloria"
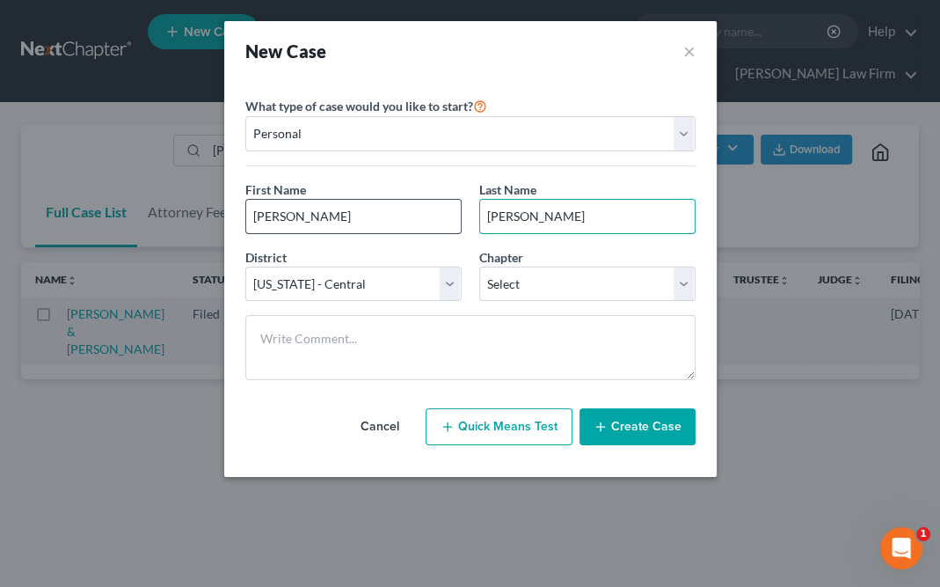
type input "Martinez"
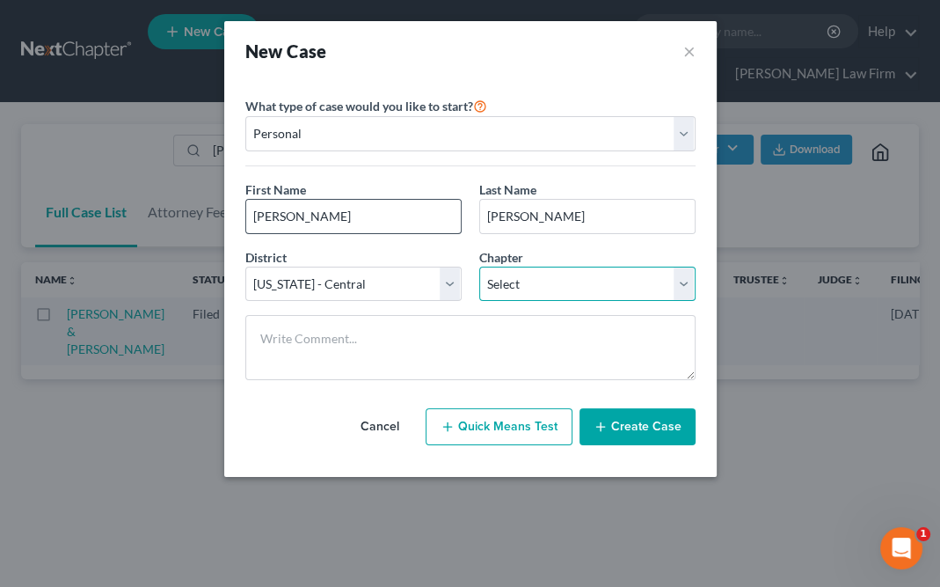
select select "0"
click at [641, 427] on button "Create Case" at bounding box center [638, 426] width 116 height 37
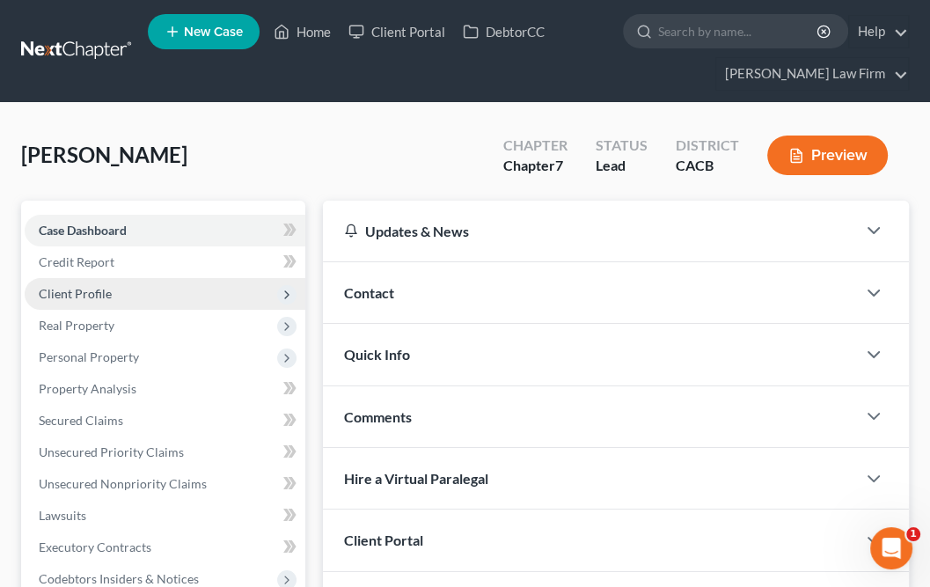
click at [96, 299] on span "Client Profile" at bounding box center [75, 293] width 73 height 15
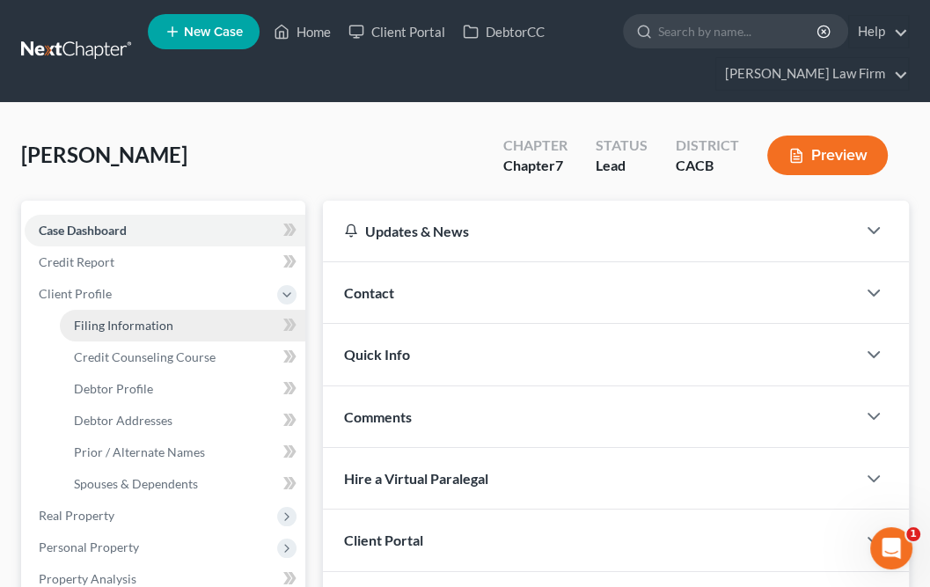
click at [142, 325] on span "Filing Information" at bounding box center [123, 324] width 99 height 15
select select "1"
select select "0"
select select "7"
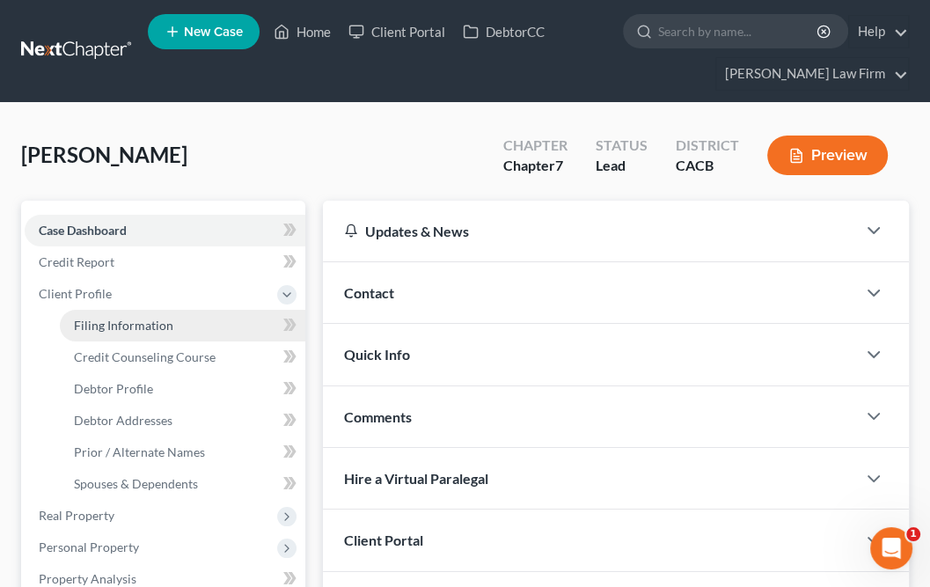
select select "4"
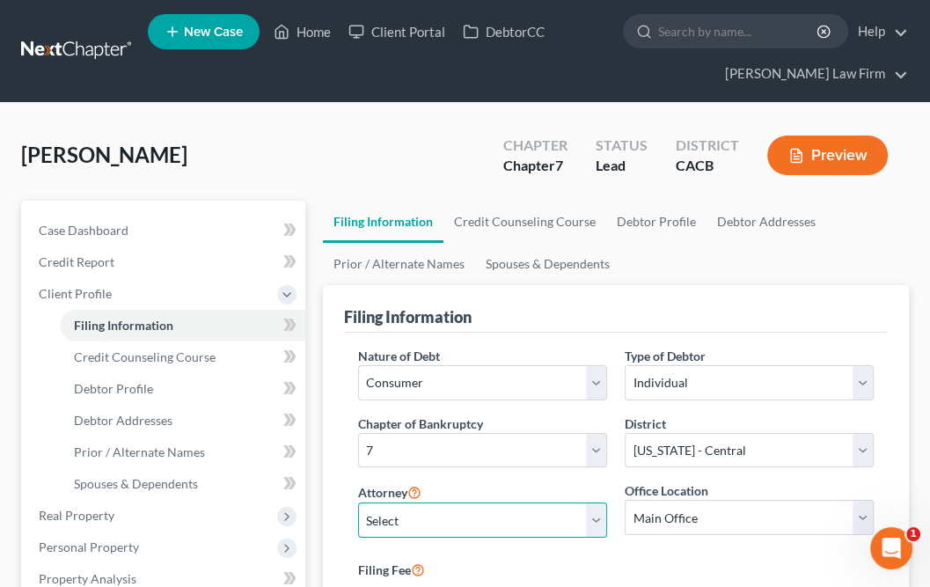
click at [519, 516] on select "Select Cynthia Grande - CACB Cynthia Grande - CAEB Valencia Herrera - CANB" at bounding box center [482, 519] width 249 height 35
select select "0"
click at [358, 502] on select "Select Cynthia Grande - CACB Cynthia Grande - CAEB Valencia Herrera - CANB" at bounding box center [482, 519] width 249 height 35
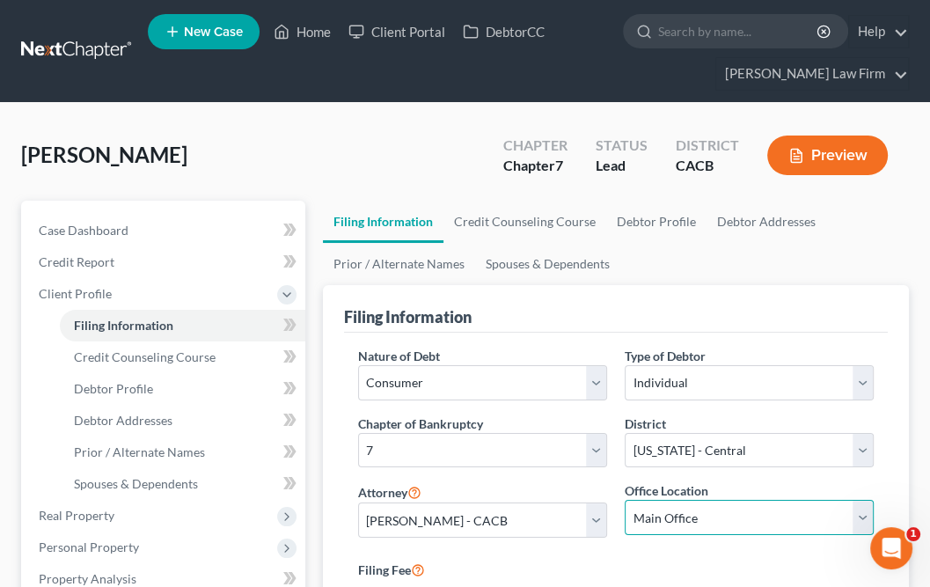
click at [649, 513] on select "Main Office SF Office" at bounding box center [748, 517] width 249 height 35
click at [624, 500] on select "Main Office SF Office" at bounding box center [748, 517] width 249 height 35
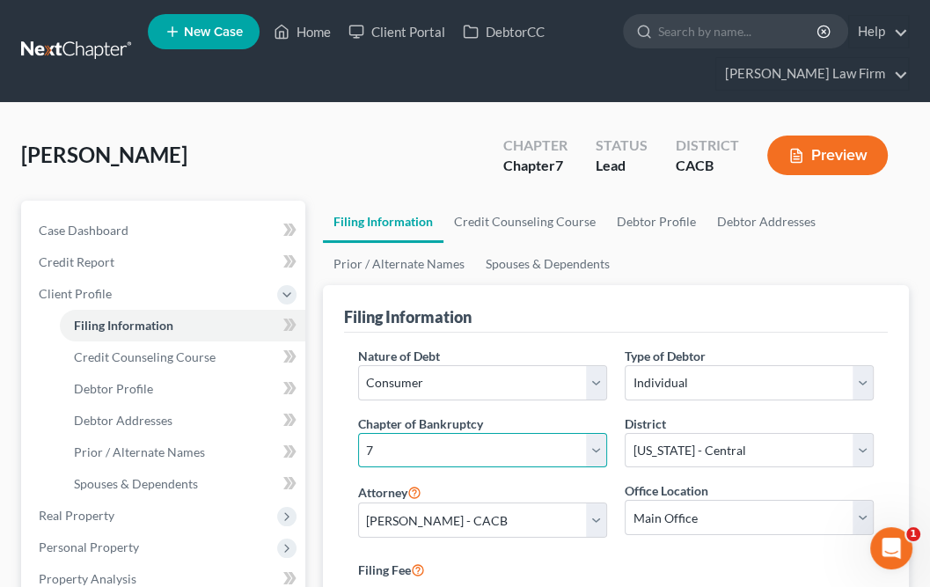
click at [572, 433] on select "Select 7 11 12 13" at bounding box center [482, 450] width 249 height 35
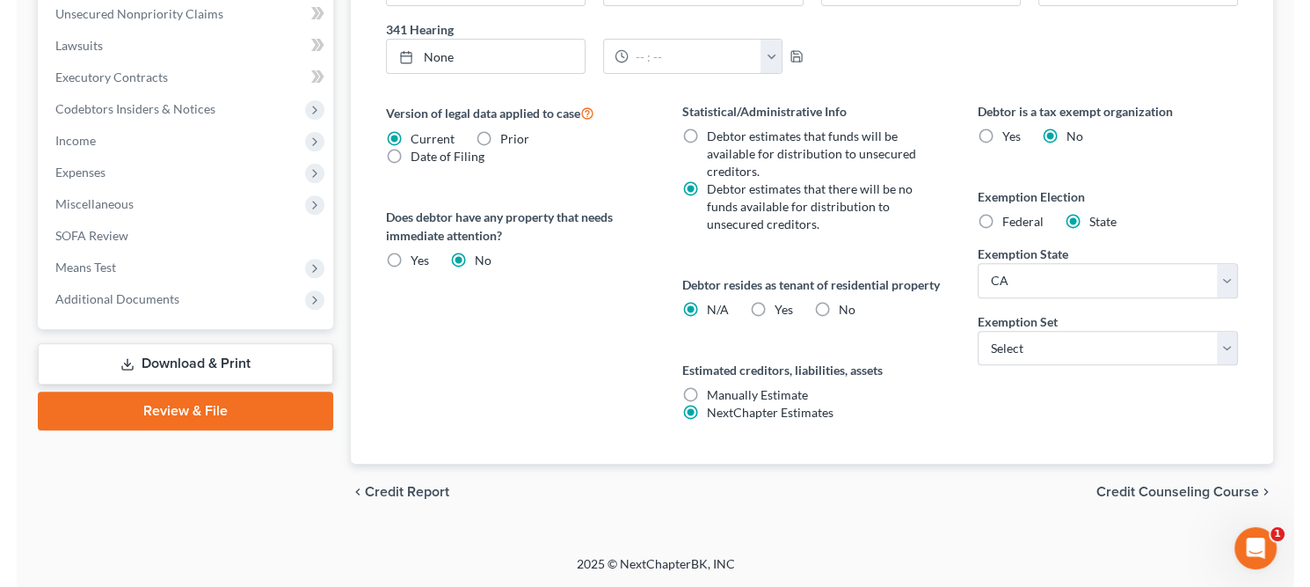
scroll to position [625, 0]
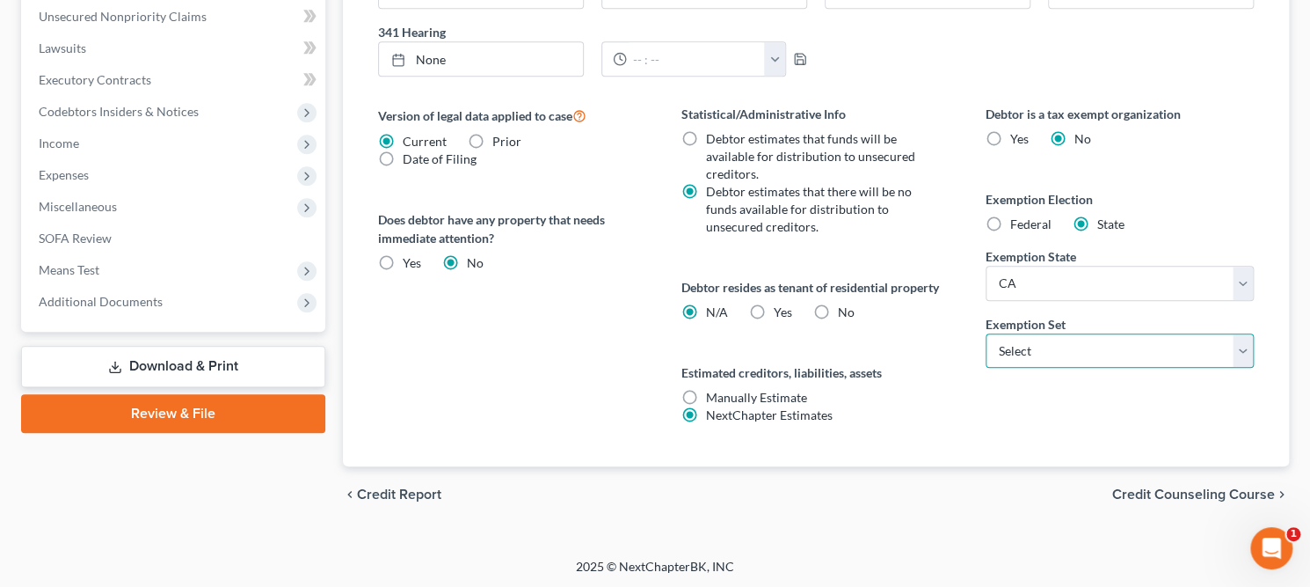
click at [1092, 352] on select "Select 703 704" at bounding box center [1120, 350] width 269 height 35
select select "1"
click at [986, 333] on select "Select 703 704" at bounding box center [1120, 350] width 269 height 35
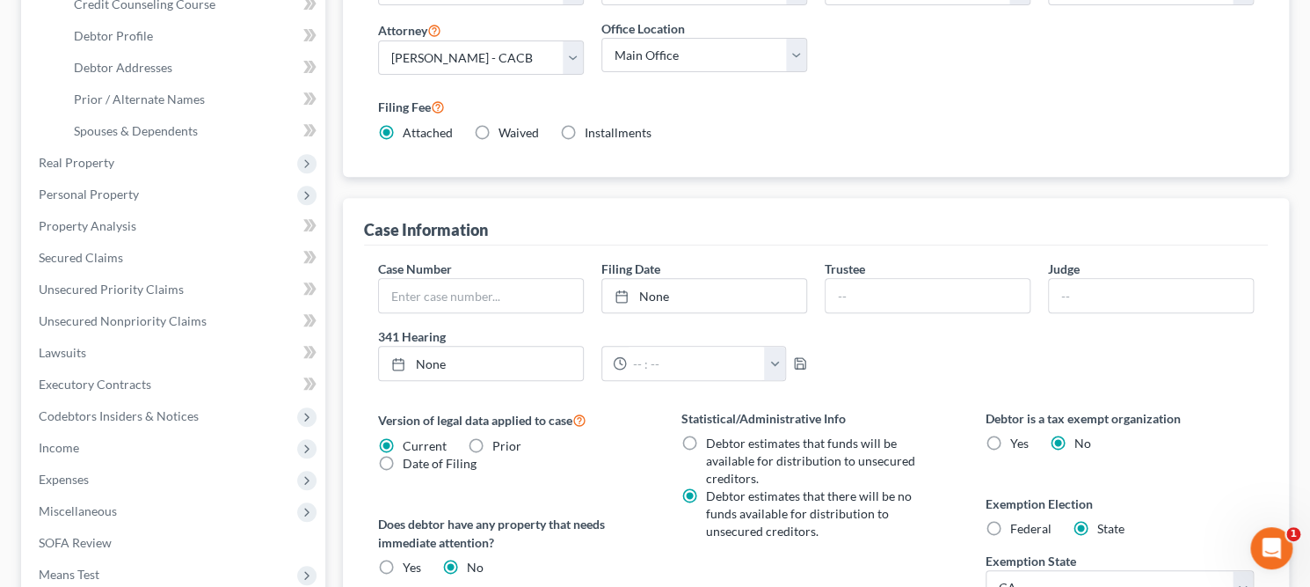
scroll to position [0, 0]
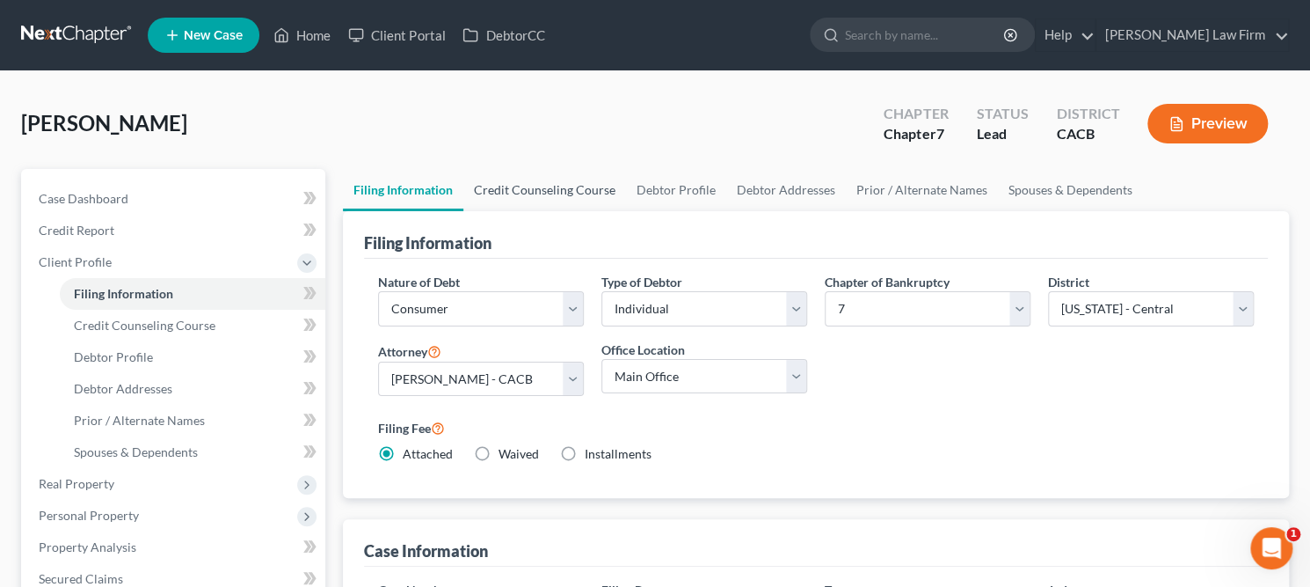
click at [542, 196] on link "Credit Counseling Course" at bounding box center [544, 190] width 163 height 42
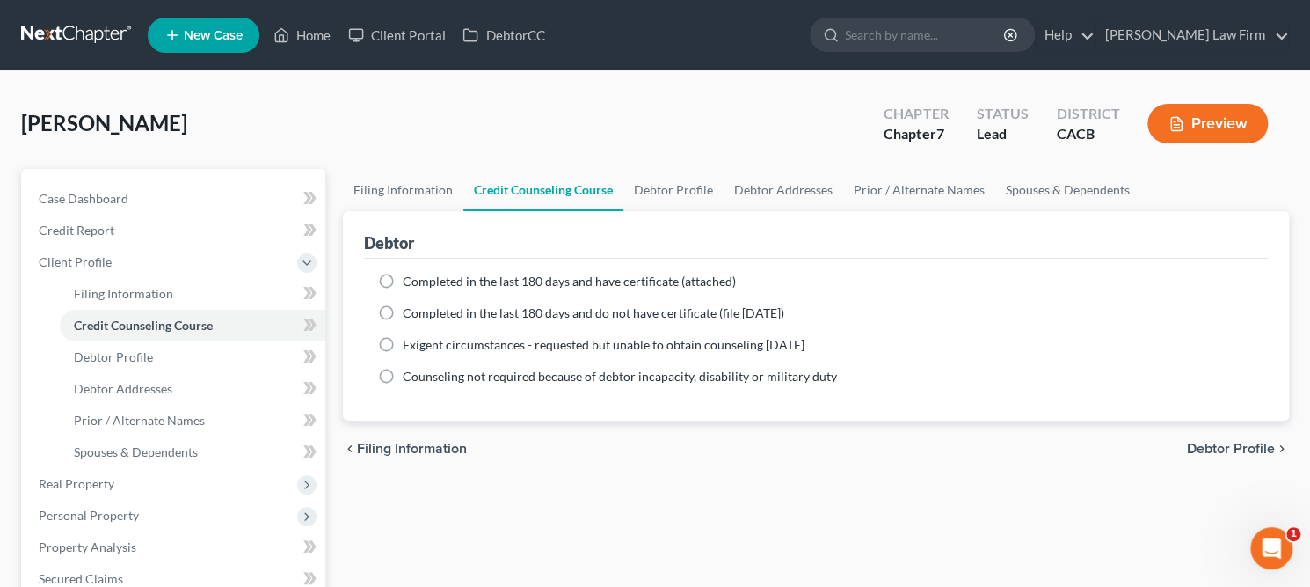
click at [403, 279] on label "Completed in the last 180 days and have certificate (attached)" at bounding box center [569, 282] width 333 height 18
click at [410, 279] on input "Completed in the last 180 days and have certificate (attached)" at bounding box center [415, 278] width 11 height 11
radio input "true"
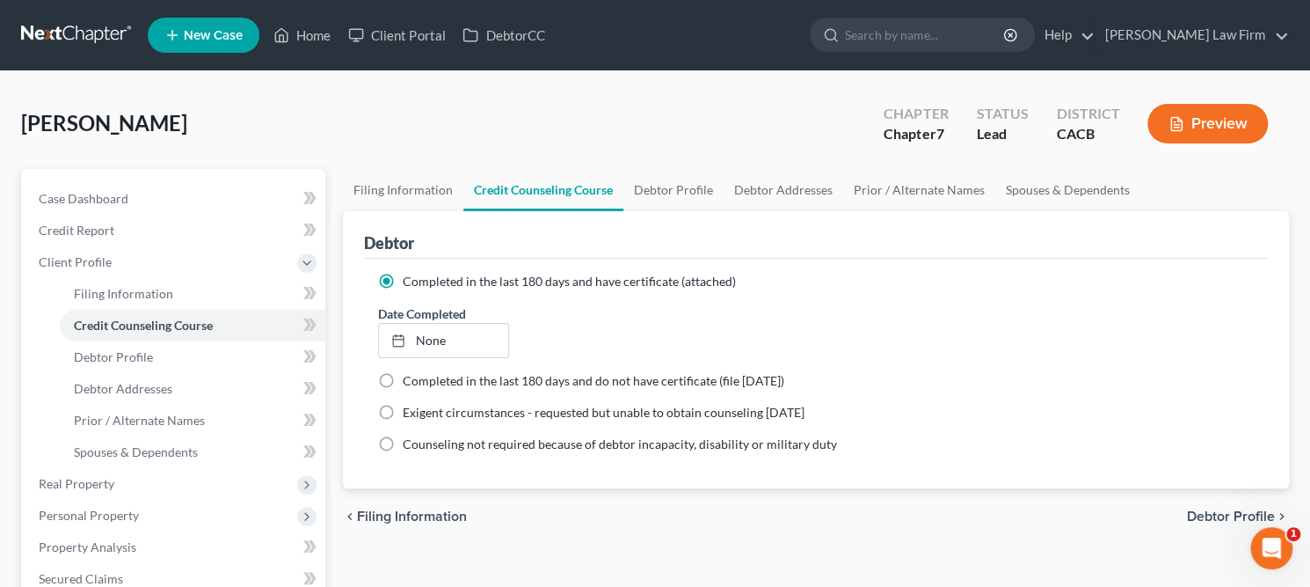
click at [653, 327] on div "Date Completed None close Date Time chevron_left September 2025 chevron_right S…" at bounding box center [816, 331] width 894 height 54
click at [667, 186] on link "Debtor Profile" at bounding box center [674, 190] width 100 height 42
select select "0"
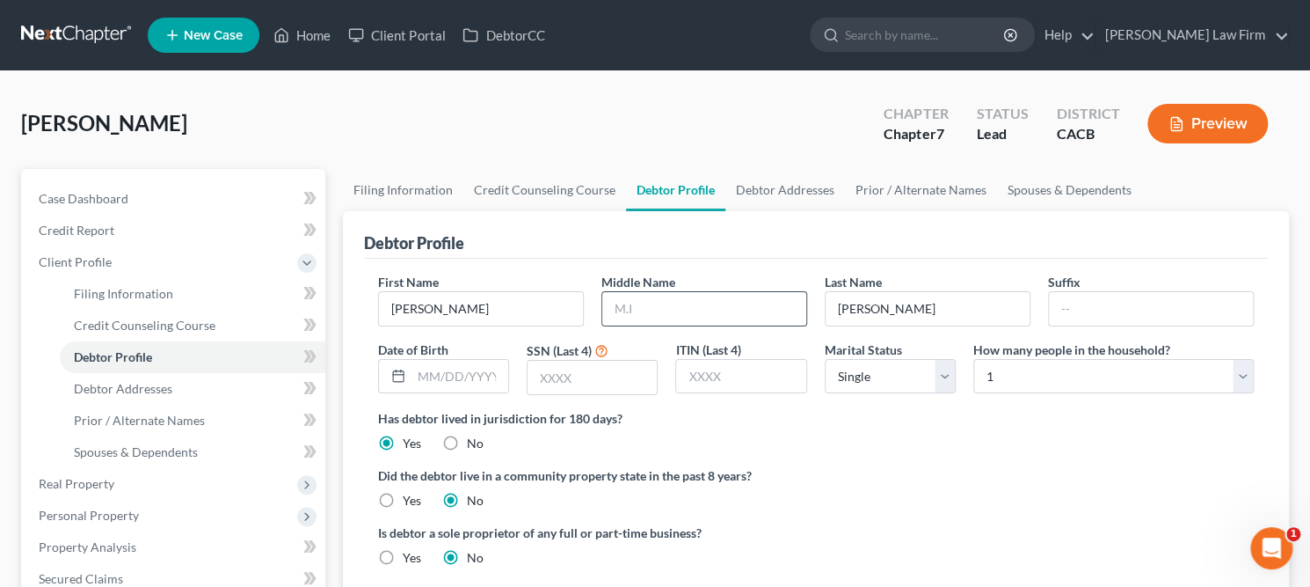
click at [655, 308] on input "text" at bounding box center [704, 308] width 204 height 33
type input "Estela"
type input "06/09/1963"
click at [545, 380] on input "text" at bounding box center [592, 377] width 129 height 33
type input "1211"
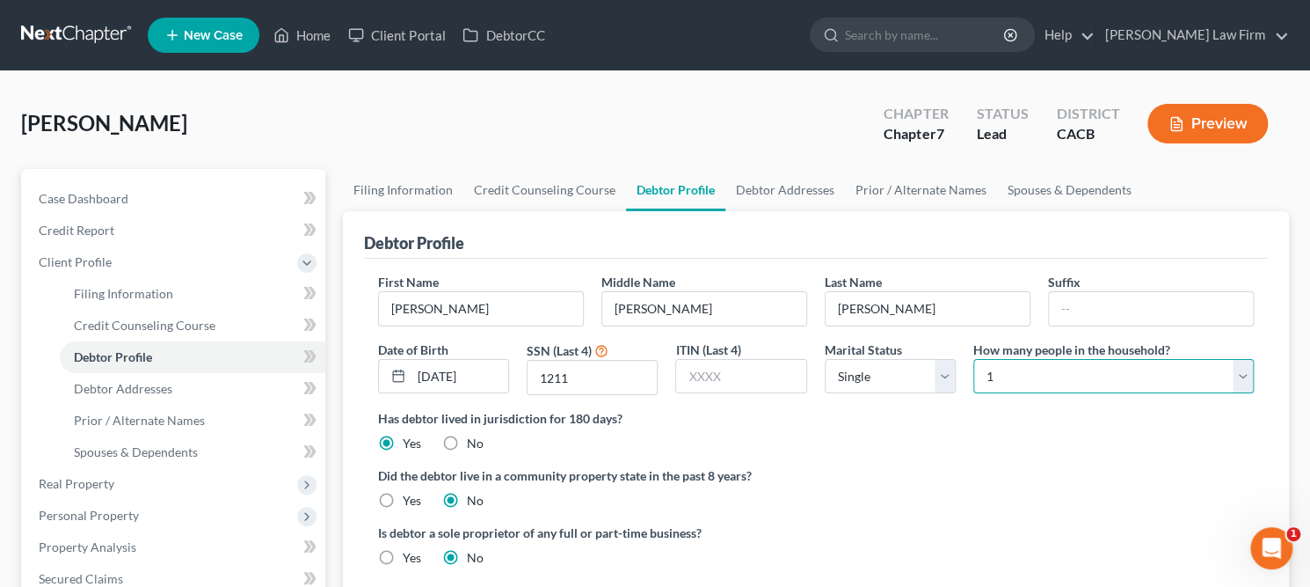
click at [1192, 379] on select "Select 1 2 3 4 5 6 7 8 9 10 11 12 13 14 15 16 17 18 19 20" at bounding box center [1114, 376] width 281 height 35
select select "1"
click at [974, 359] on select "Select 1 2 3 4 5 6 7 8 9 10 11 12 13 14 15 16 17 18 19 20" at bounding box center [1114, 376] width 281 height 35
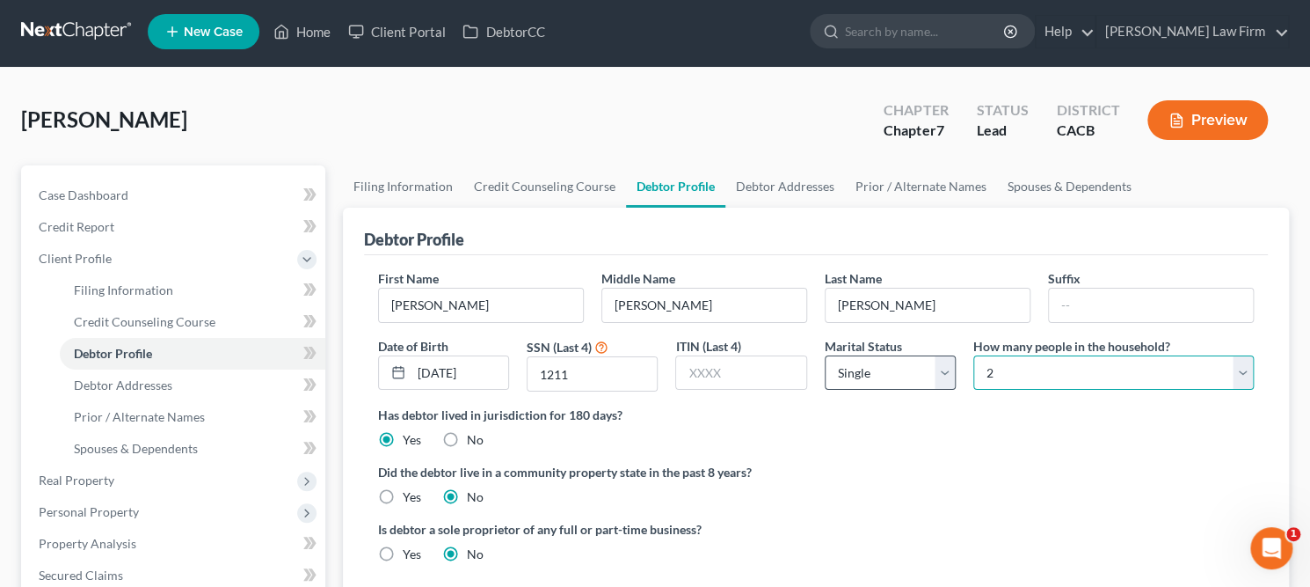
scroll to position [5, 0]
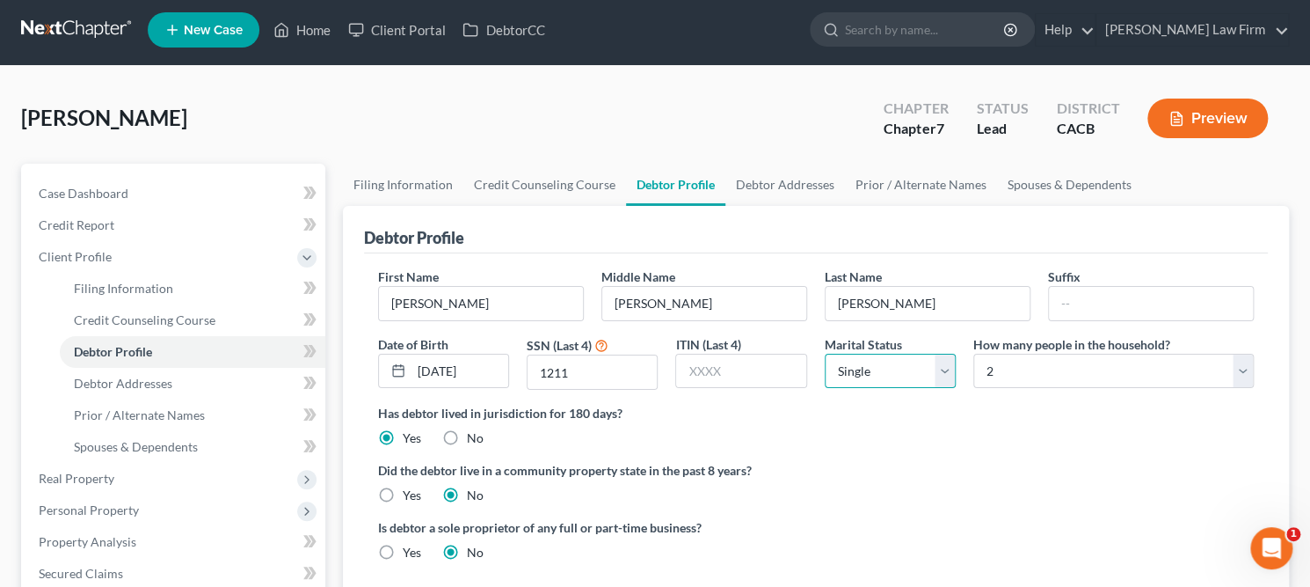
click at [864, 373] on select "Select Single Married Separated Divorced Widowed" at bounding box center [890, 371] width 131 height 35
select select "1"
click at [825, 354] on select "Select Single Married Separated Divorced Widowed" at bounding box center [890, 371] width 131 height 35
click at [726, 405] on label "Has debtor lived in jurisdiction for 180 days?" at bounding box center [816, 413] width 877 height 18
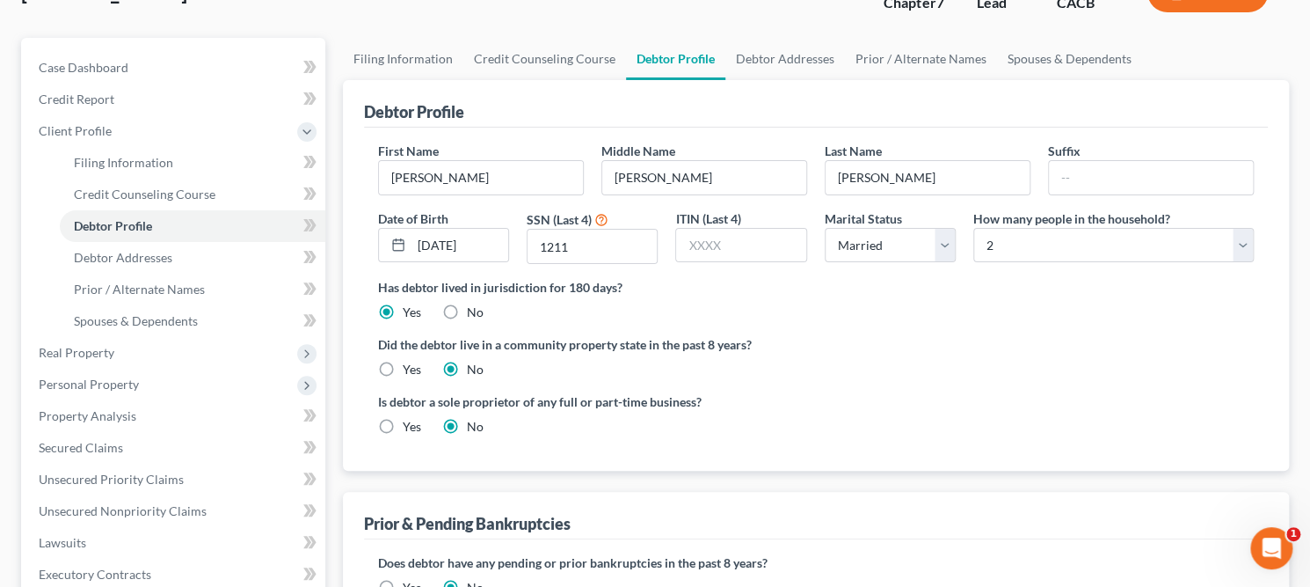
scroll to position [230, 0]
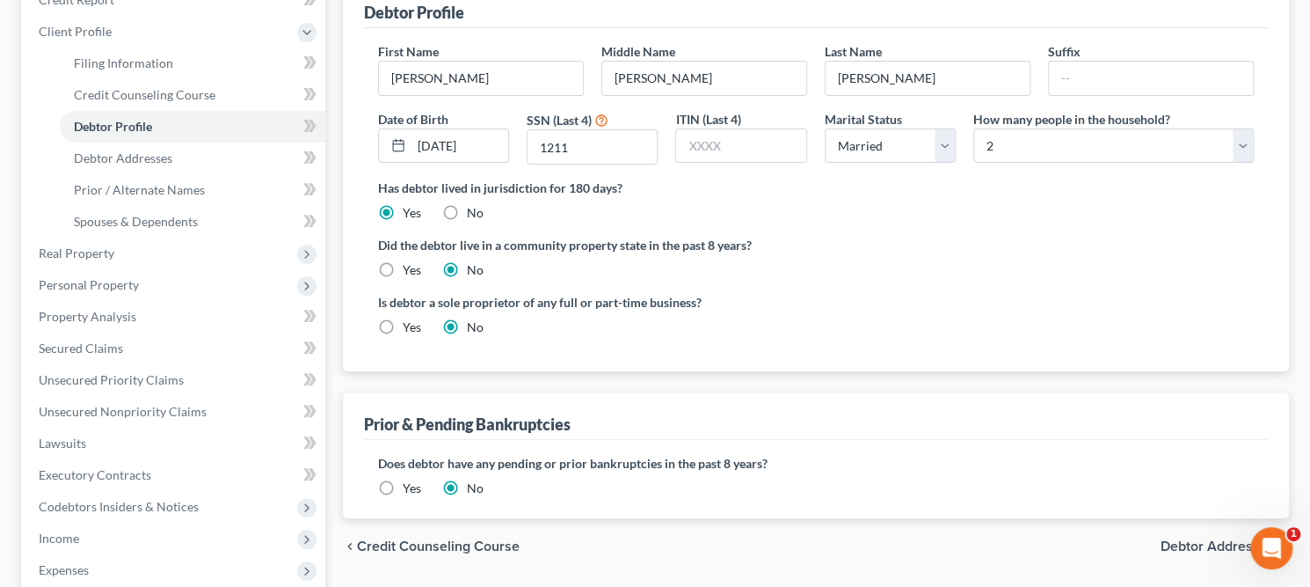
click at [403, 267] on label "Yes" at bounding box center [412, 270] width 18 height 18
click at [410, 267] on input "Yes" at bounding box center [415, 266] width 11 height 11
radio input "true"
radio input "false"
click at [403, 330] on label "Yes" at bounding box center [412, 327] width 18 height 18
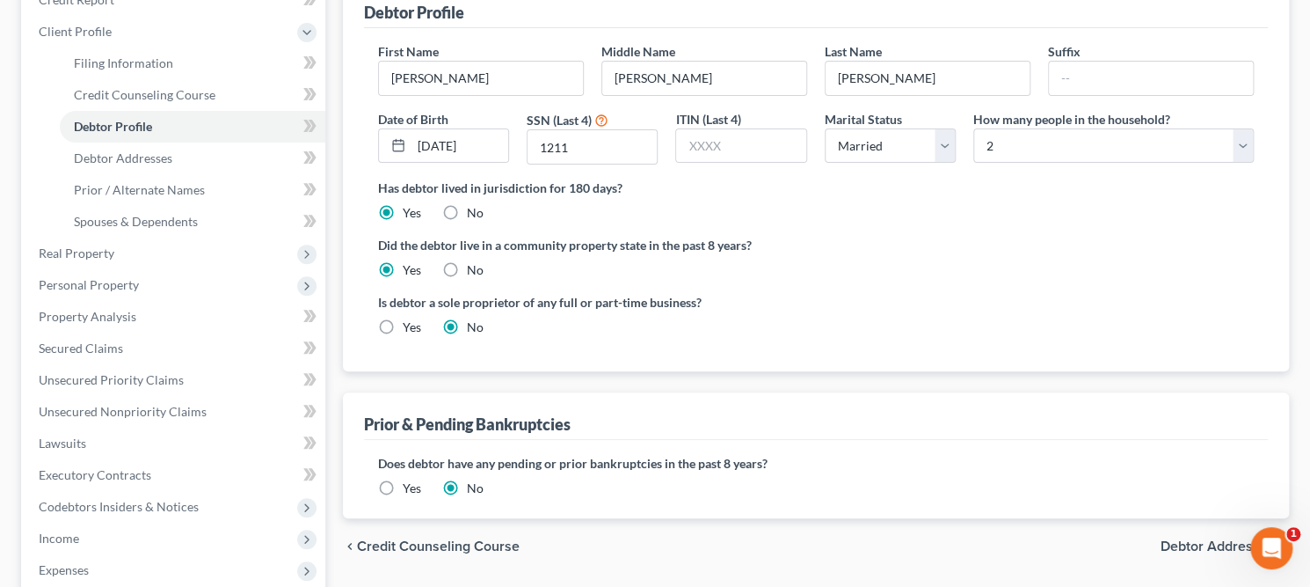
click at [410, 330] on input "Yes" at bounding box center [415, 323] width 11 height 11
radio input "true"
radio input "false"
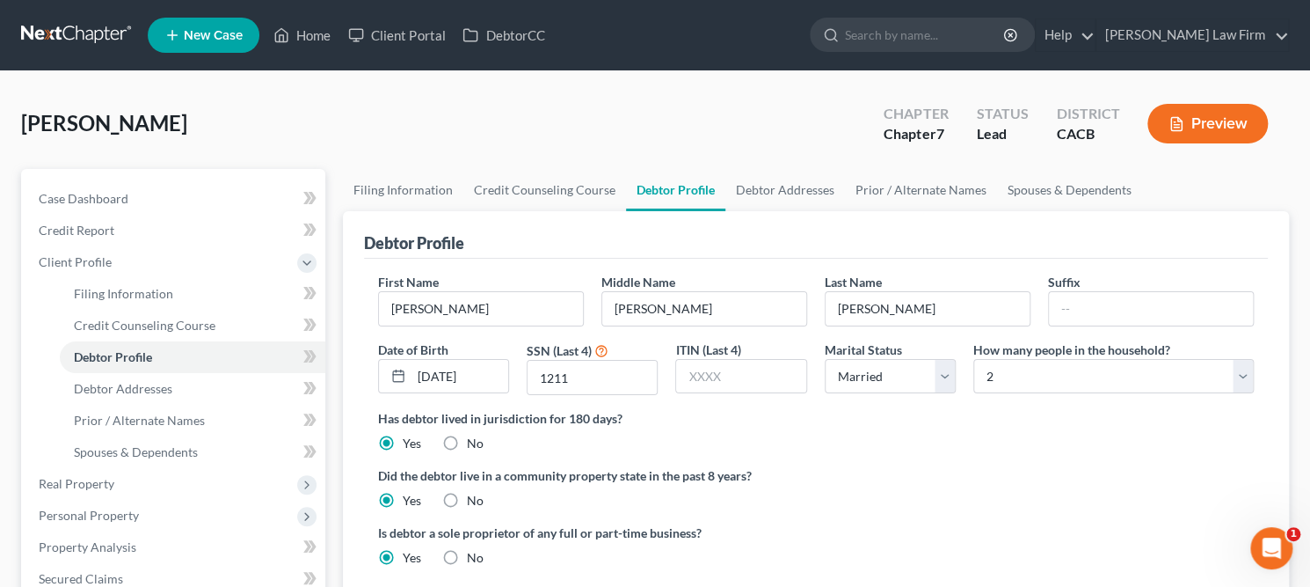
scroll to position [536, 0]
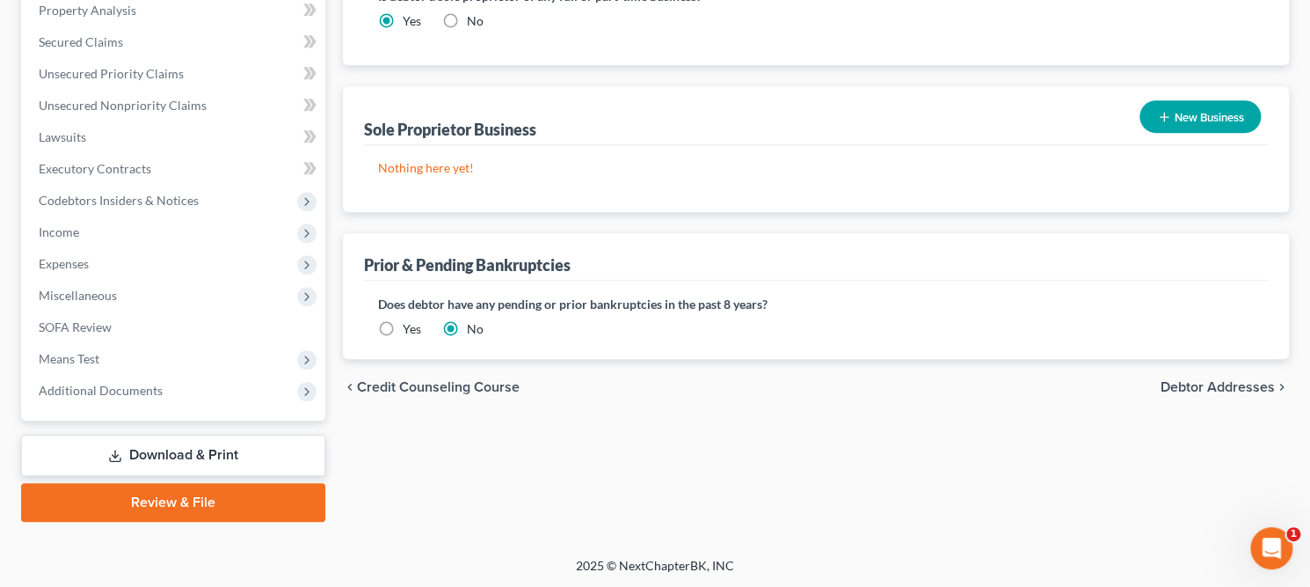
click at [1170, 120] on button "New Business" at bounding box center [1200, 116] width 121 height 33
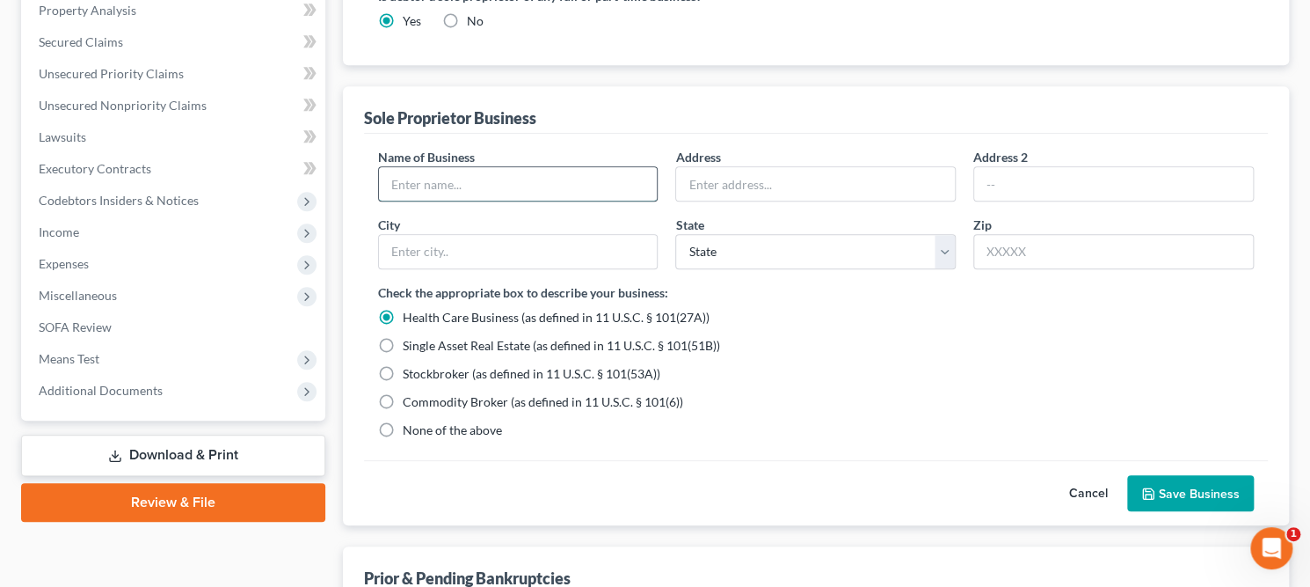
click at [470, 185] on input "text" at bounding box center [518, 183] width 279 height 33
type input "Self-Employed"
click at [790, 181] on input "text" at bounding box center [815, 183] width 279 height 33
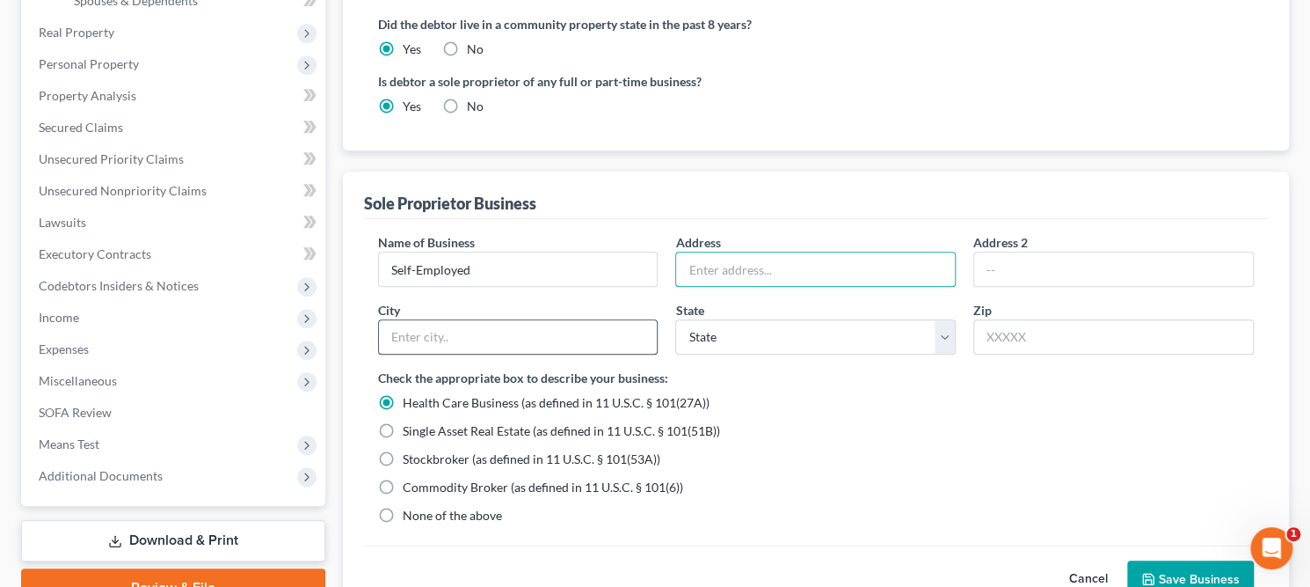
scroll to position [507, 0]
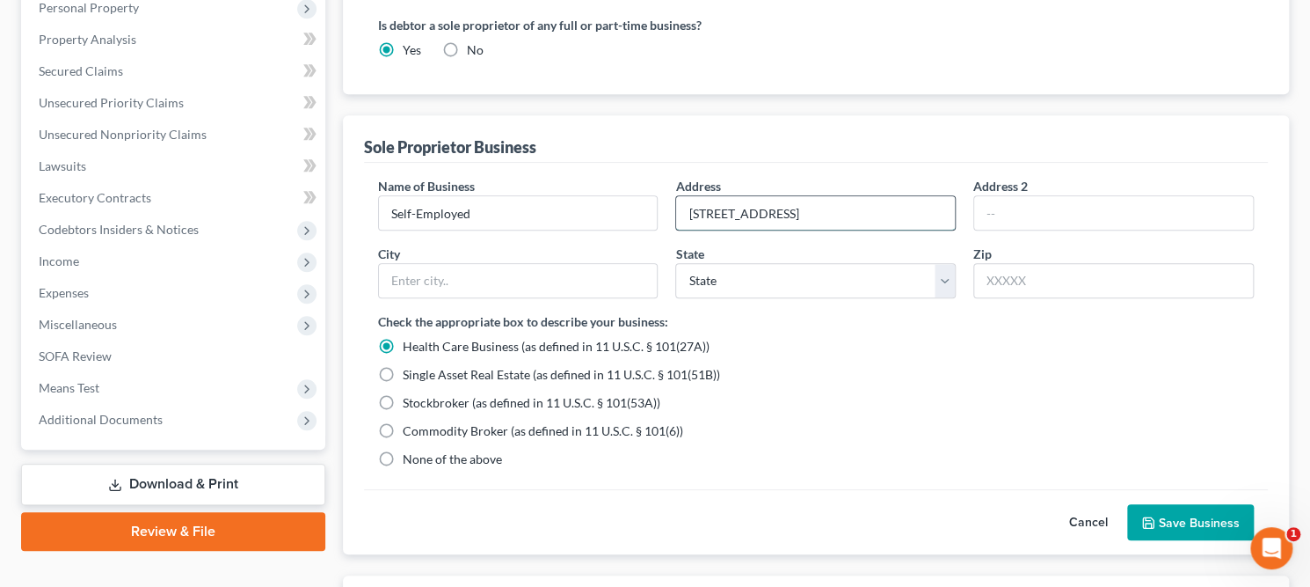
type input "23701 S Western Ave"
type input "SPC 69"
type input "Torrance"
select select "4"
type input "90501"
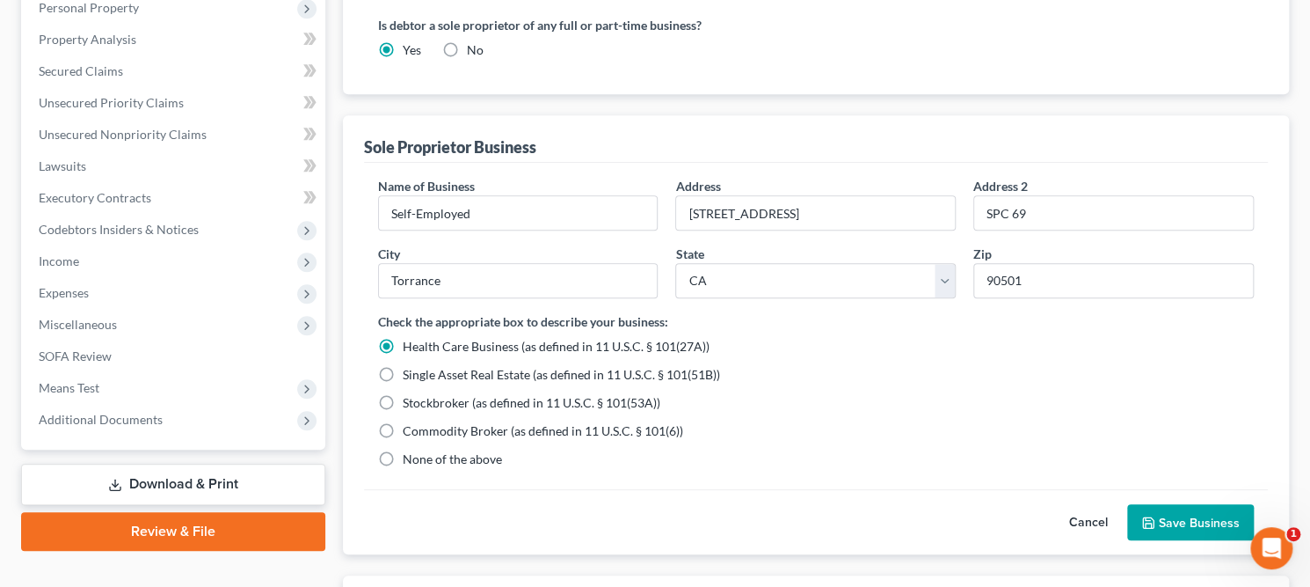
click at [403, 458] on label "None of the above" at bounding box center [452, 459] width 99 height 18
click at [410, 458] on input "None of the above" at bounding box center [415, 455] width 11 height 11
radio input "true"
radio input "false"
click at [1197, 519] on button "Save Business" at bounding box center [1190, 522] width 127 height 37
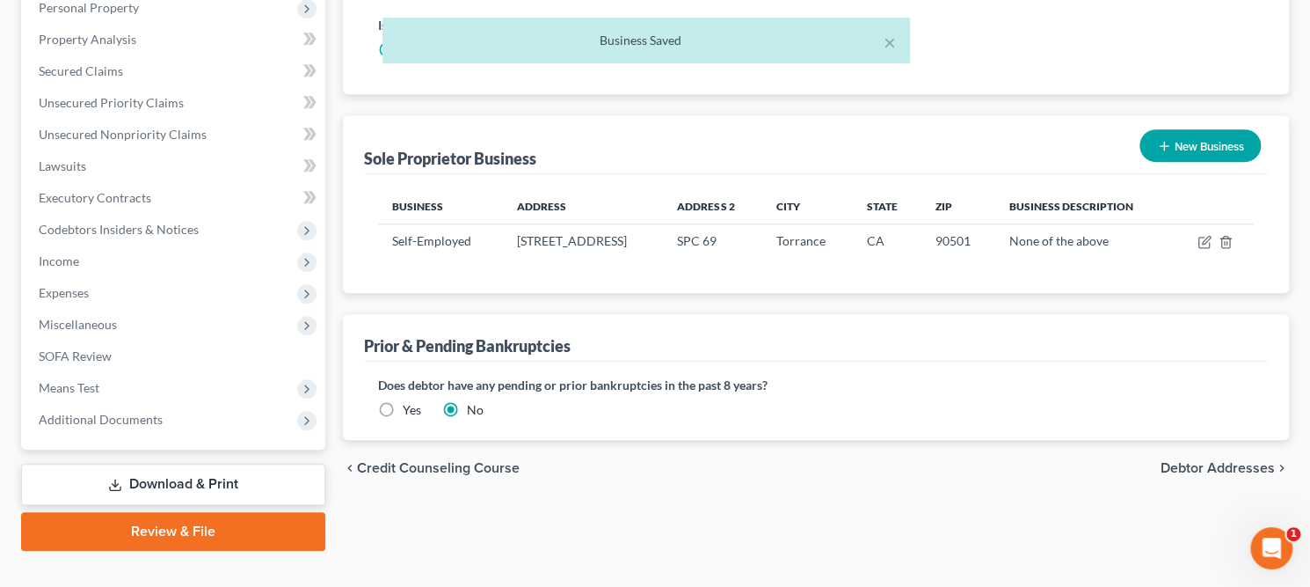
click at [1178, 472] on span "Debtor Addresses" at bounding box center [1218, 468] width 114 height 14
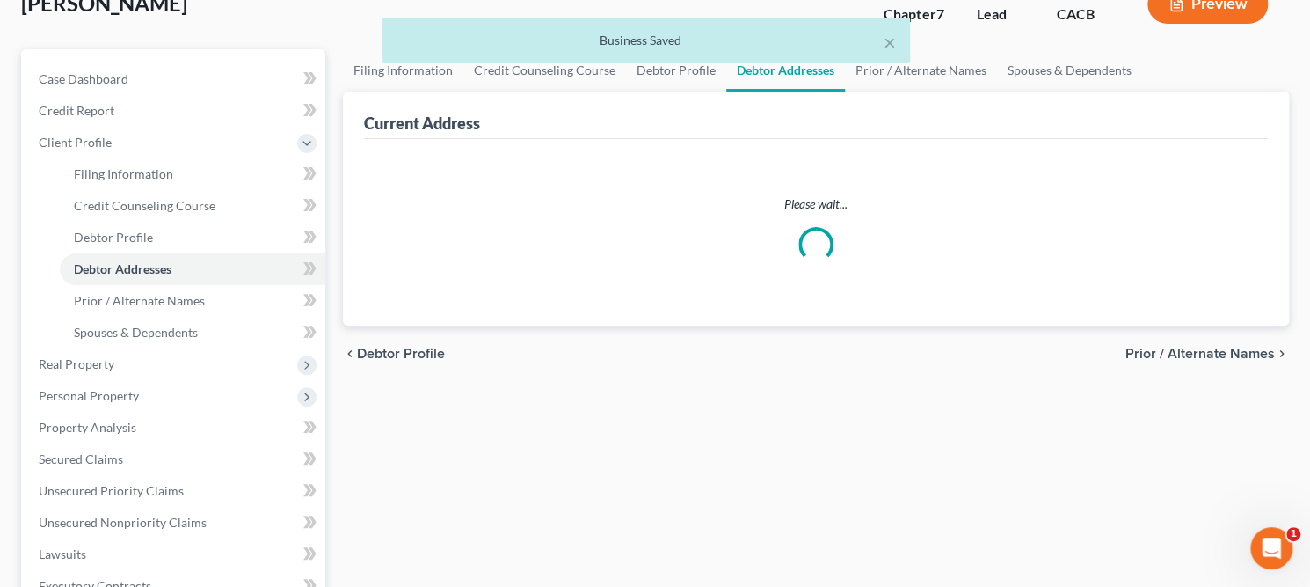
select select "0"
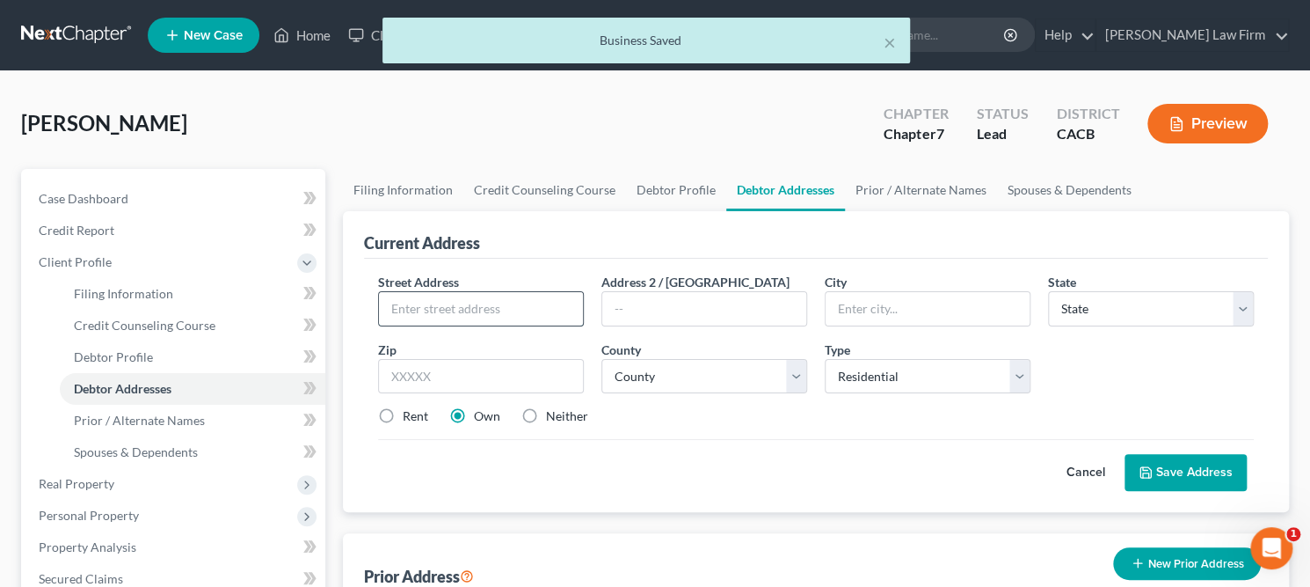
click at [503, 313] on input "text" at bounding box center [481, 308] width 204 height 33
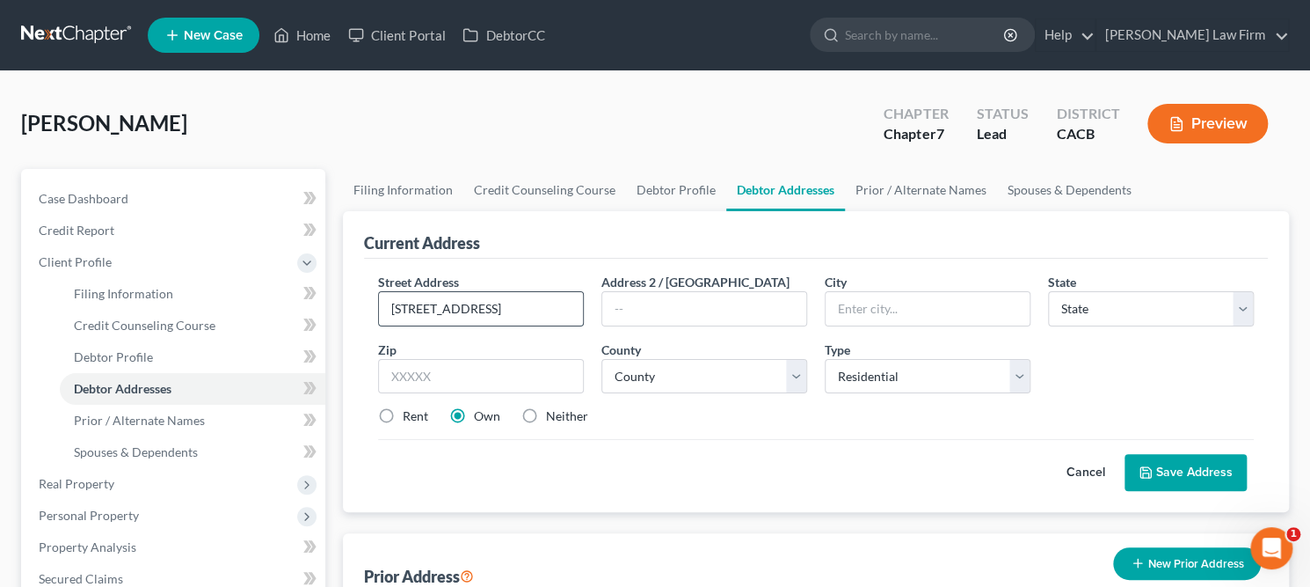
type input "23701 S Western Ave"
type input "SPC 69"
type input "Torrance"
select select "4"
type input "90501"
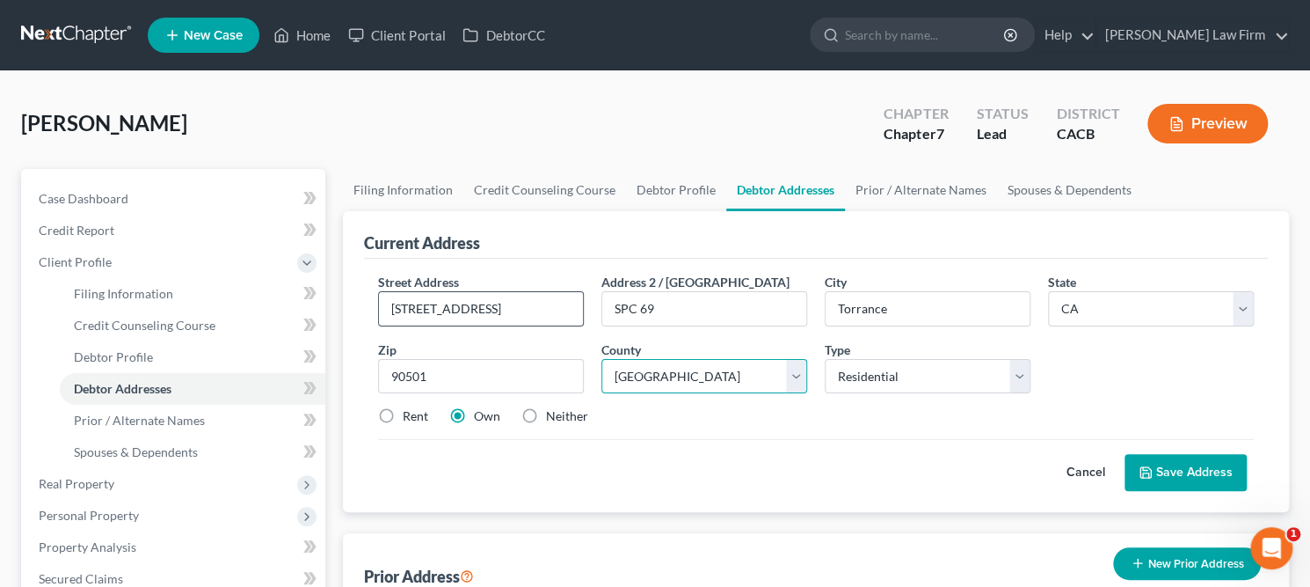
select select "18"
click at [1185, 478] on button "Save Address" at bounding box center [1186, 472] width 122 height 37
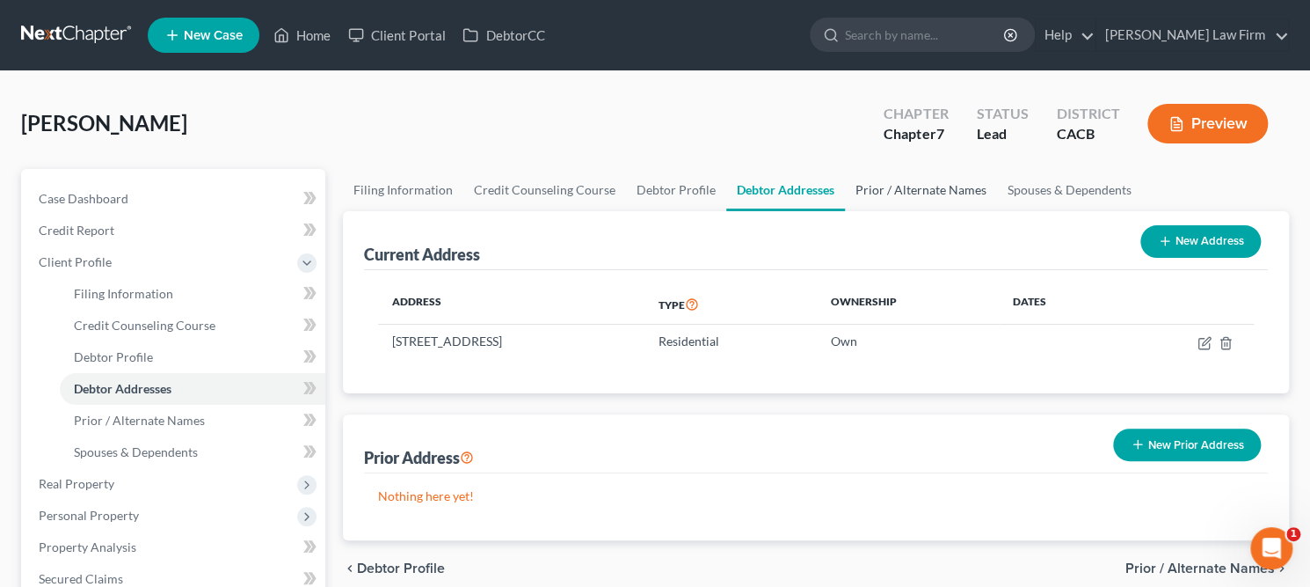
click at [882, 189] on link "Prior / Alternate Names" at bounding box center [921, 190] width 152 height 42
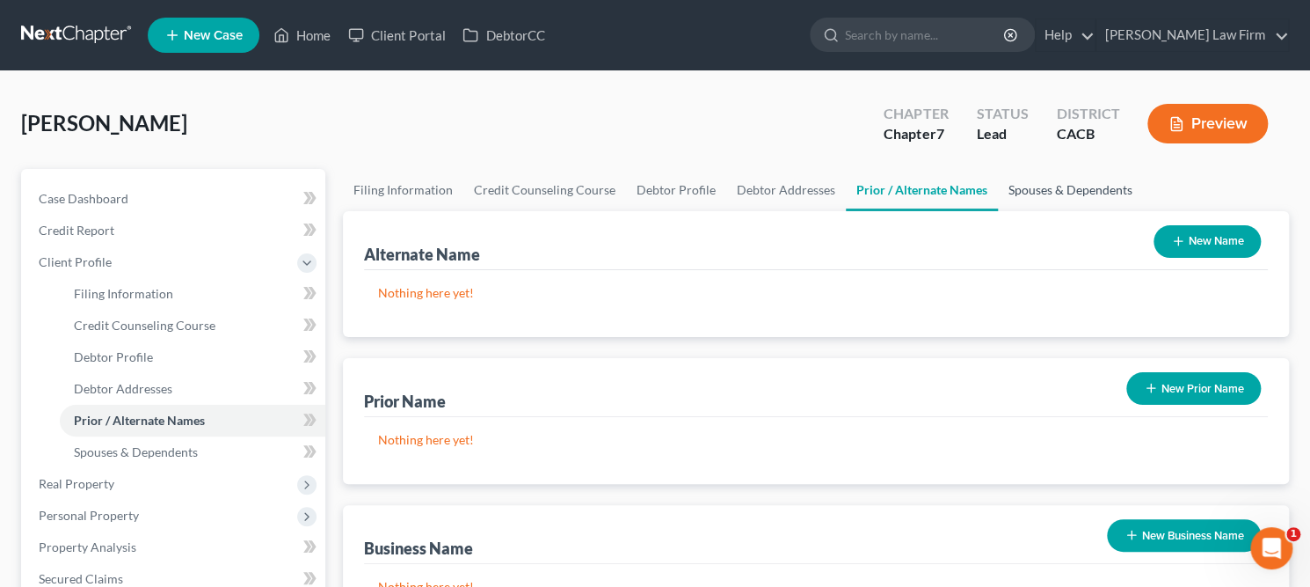
click at [1022, 186] on link "Spouses & Dependents" at bounding box center [1070, 190] width 145 height 42
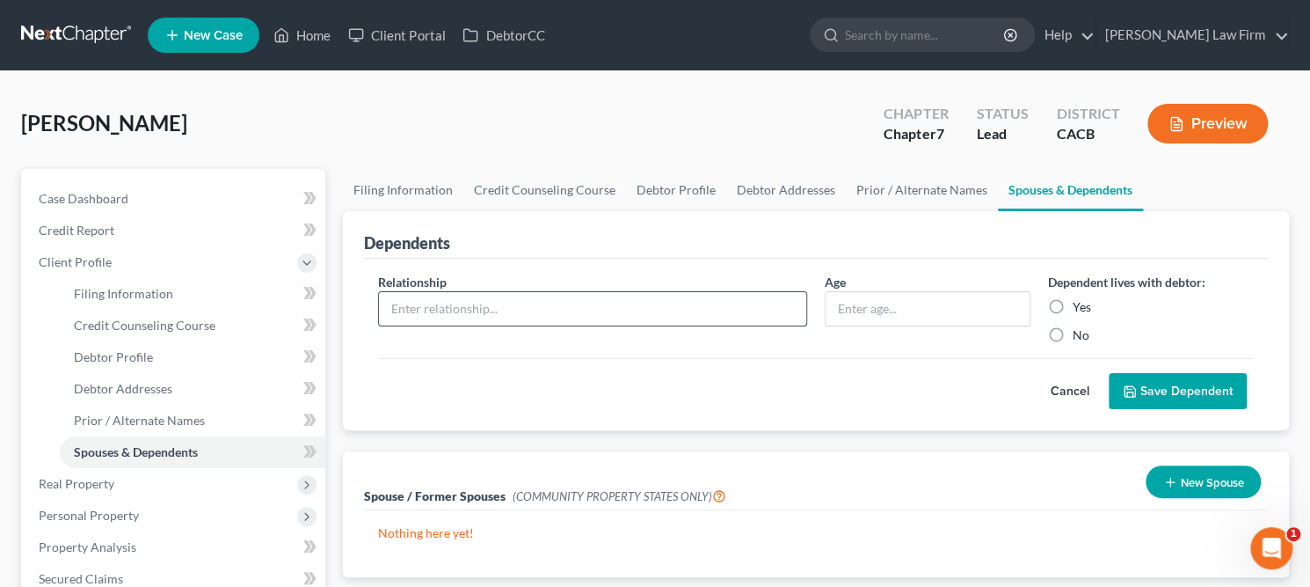
click at [572, 309] on input "text" at bounding box center [592, 308] width 427 height 33
type input "Daughter"
type input "7"
type input "17"
click at [1073, 305] on label "Yes" at bounding box center [1082, 307] width 18 height 18
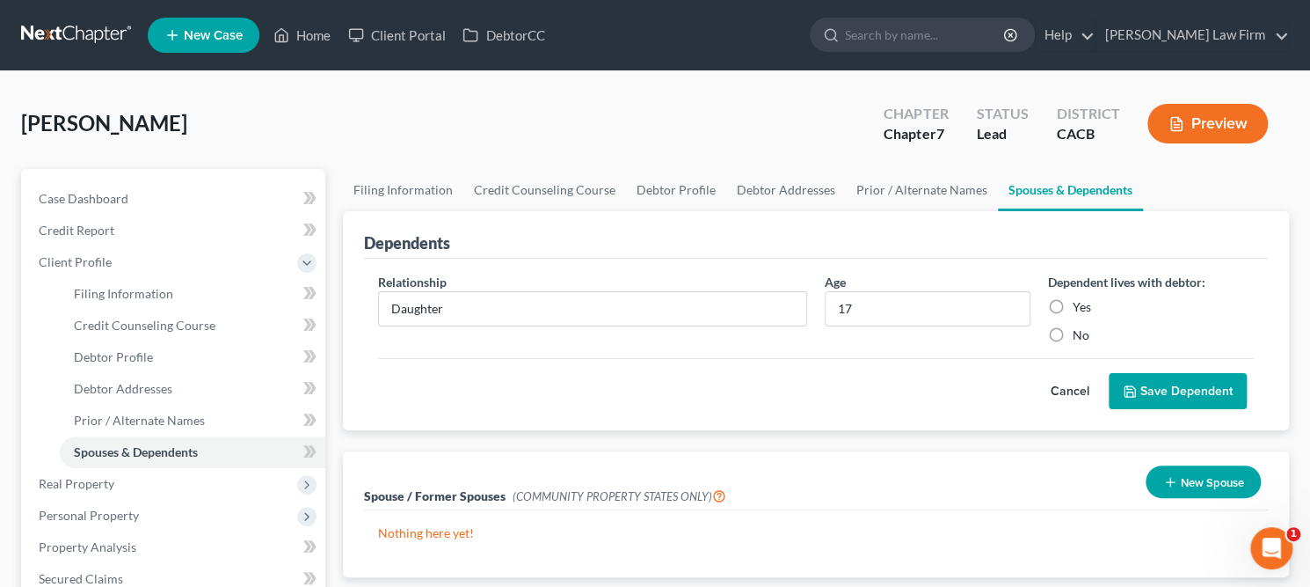
click at [1080, 305] on input "Yes" at bounding box center [1085, 303] width 11 height 11
radio input "true"
click at [1175, 397] on button "Save Dependent" at bounding box center [1178, 391] width 138 height 37
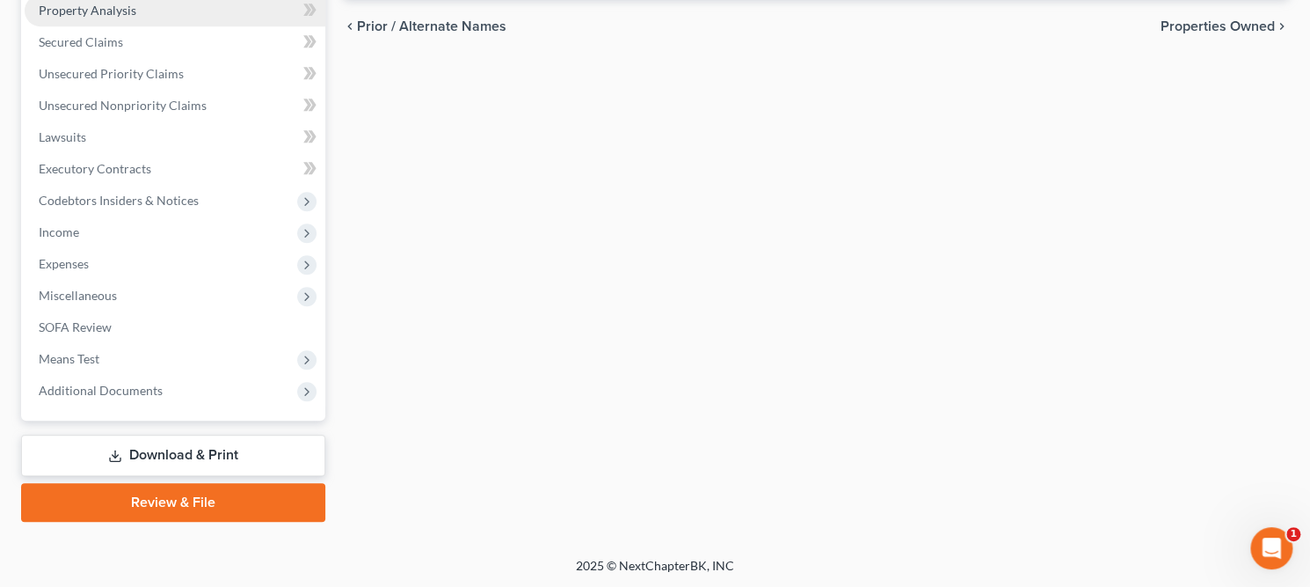
scroll to position [50, 0]
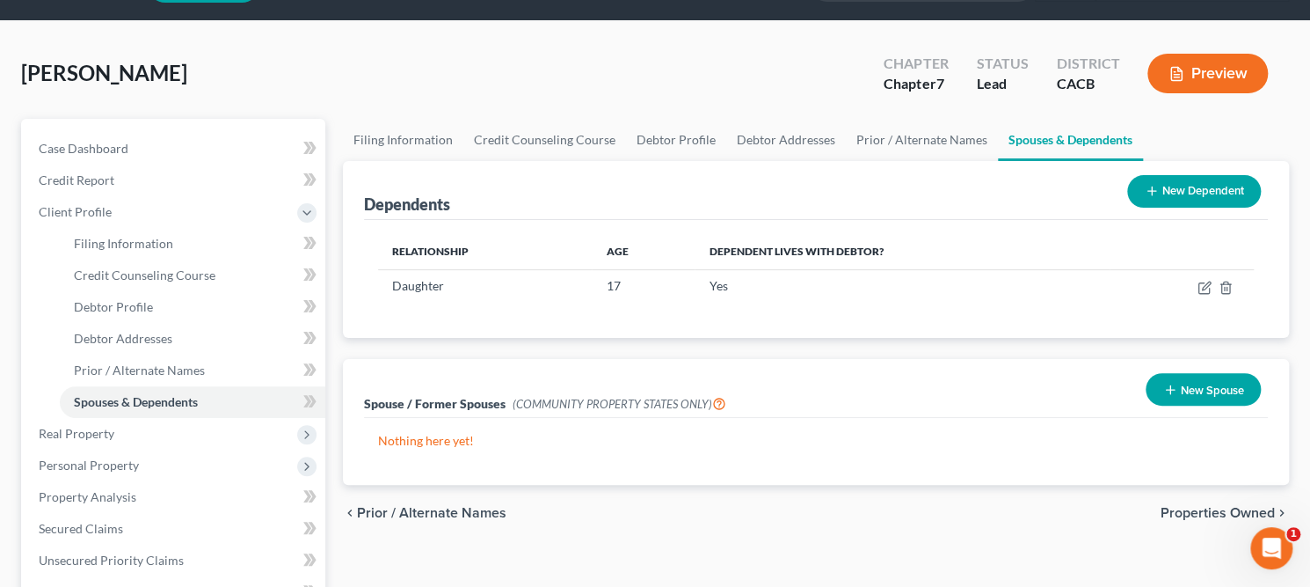
click at [1227, 512] on span "Properties Owned" at bounding box center [1218, 513] width 114 height 14
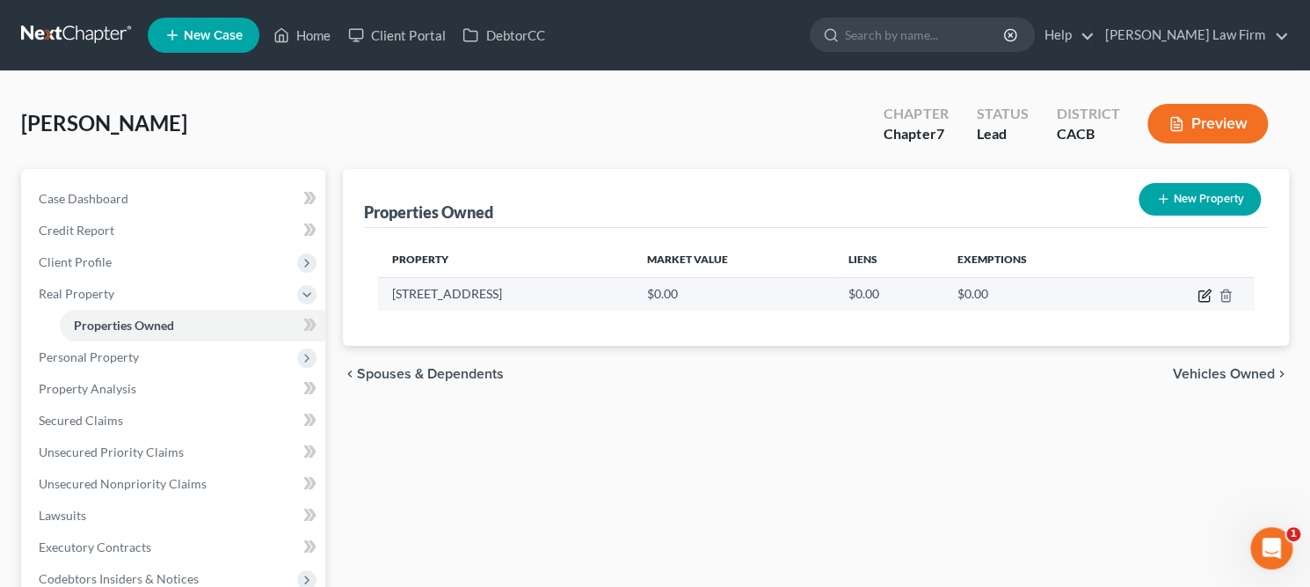
click at [1204, 295] on icon "button" at bounding box center [1206, 293] width 8 height 8
select select "4"
select select "18"
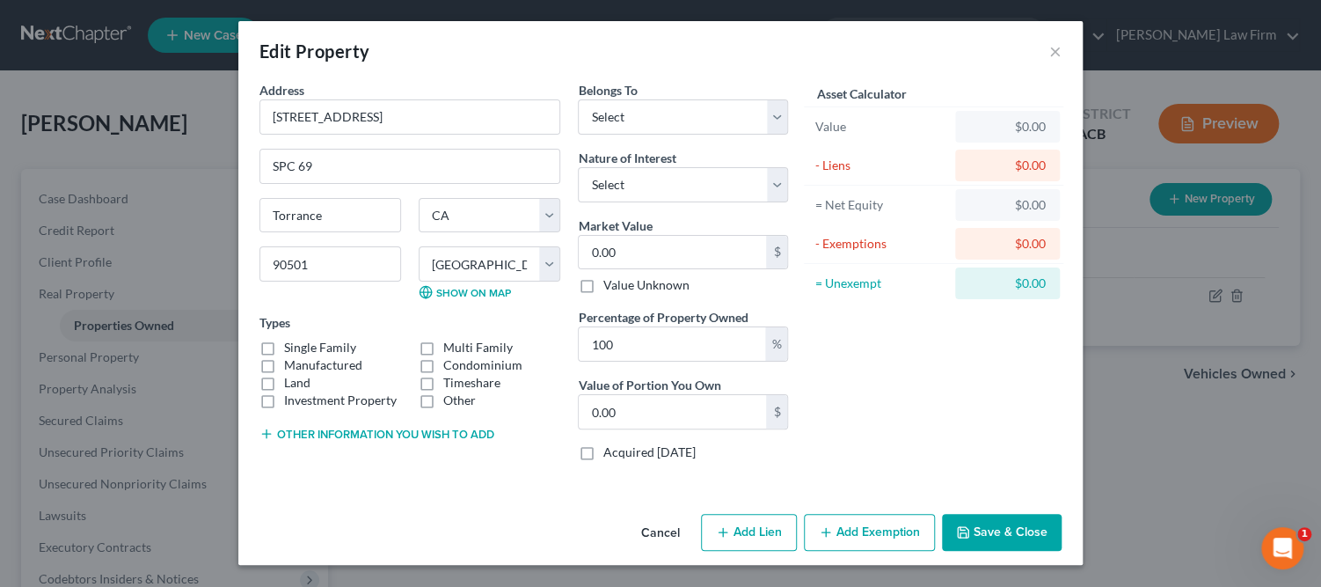
click at [284, 367] on label "Manufactured" at bounding box center [323, 365] width 78 height 18
click at [291, 367] on input "Manufactured" at bounding box center [296, 361] width 11 height 11
checkbox input "true"
click at [639, 118] on select "Select Debtor 1 Only Debtor 2 Only Debtor 1 And Debtor 2 Only At Least One Of T…" at bounding box center [683, 116] width 210 height 35
select select "0"
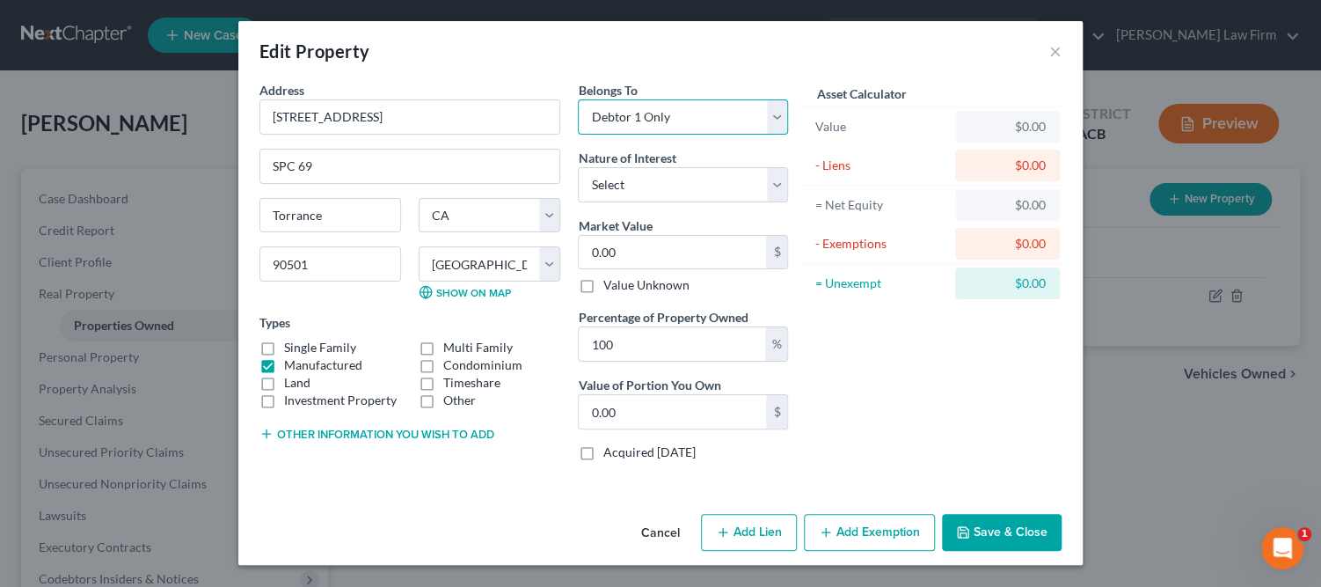
click at [578, 99] on select "Select Debtor 1 Only Debtor 2 Only Debtor 1 And Debtor 2 Only At Least One Of T…" at bounding box center [683, 116] width 210 height 35
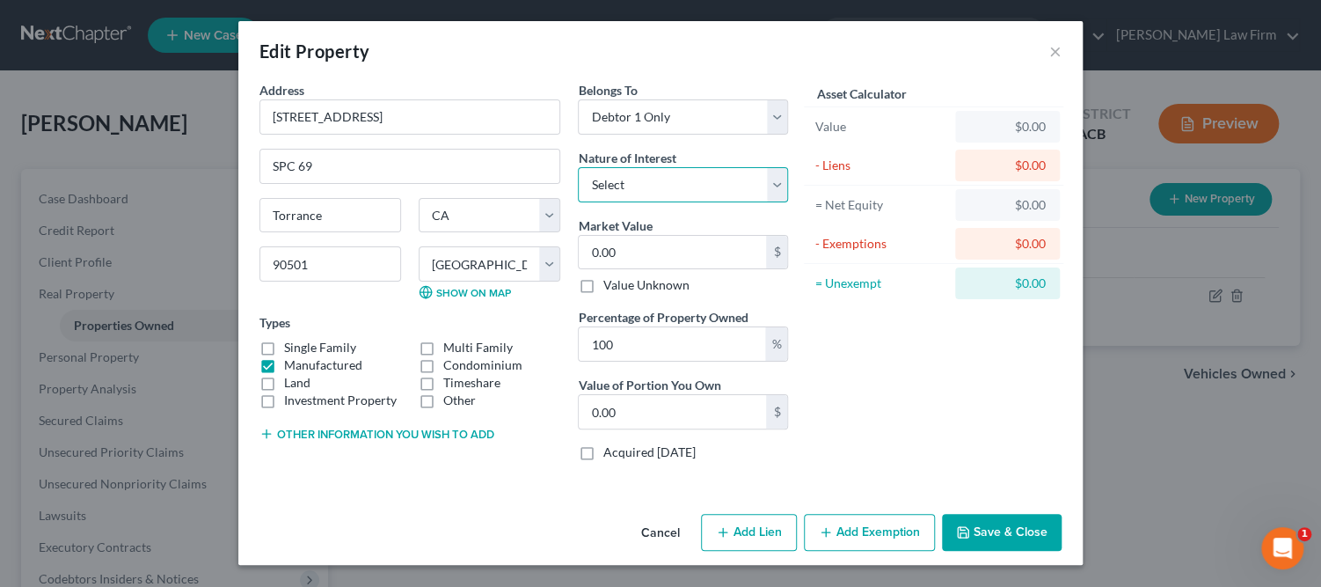
click at [636, 190] on select "Select Fee Simple Joint Tenant Life Estate Equitable Interest Future Interest T…" at bounding box center [683, 184] width 210 height 35
select select "0"
click at [578, 167] on select "Select Fee Simple Joint Tenant Life Estate Equitable Interest Future Interest T…" at bounding box center [683, 184] width 210 height 35
click at [638, 250] on input "0.00" at bounding box center [672, 252] width 187 height 33
type input "5"
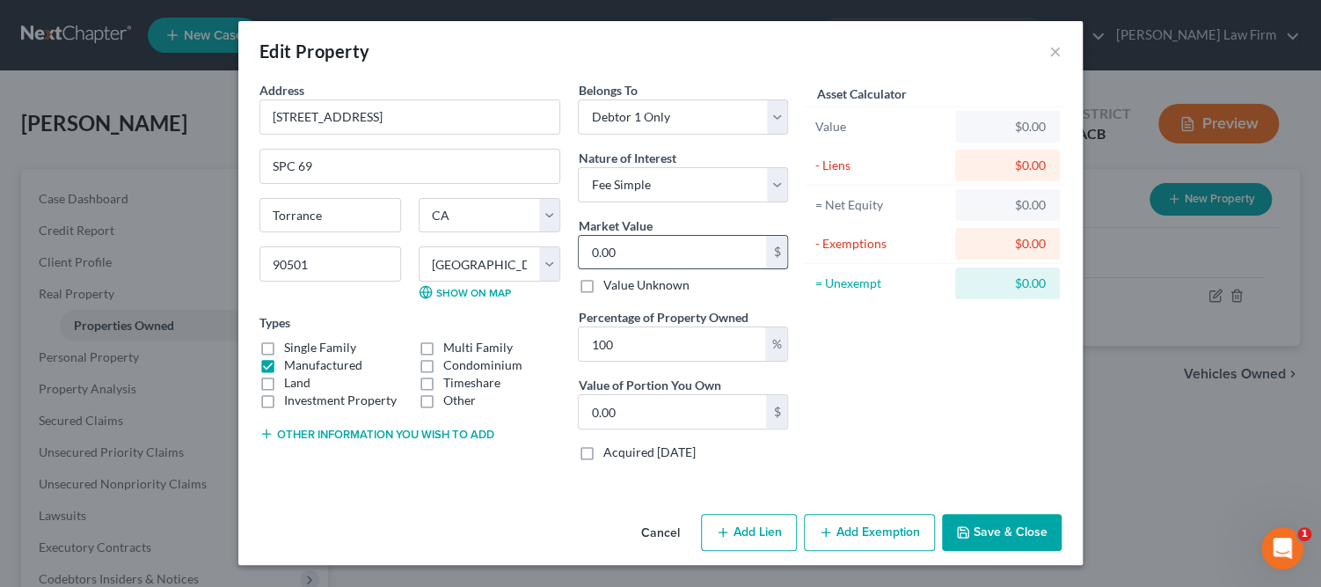
type input "5.00"
type input "55"
type input "55.00"
type input "550"
type input "550.00"
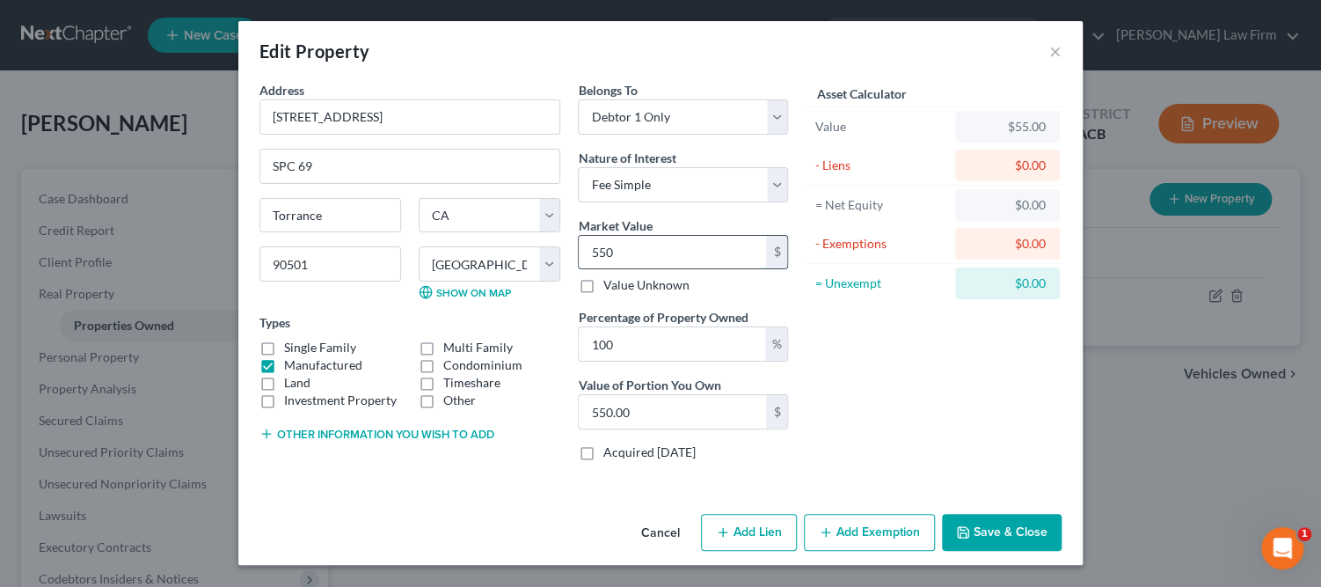
type input "5500"
type input "5,500.00"
type input "5,5000"
type input "55,000.00"
type input "55,000"
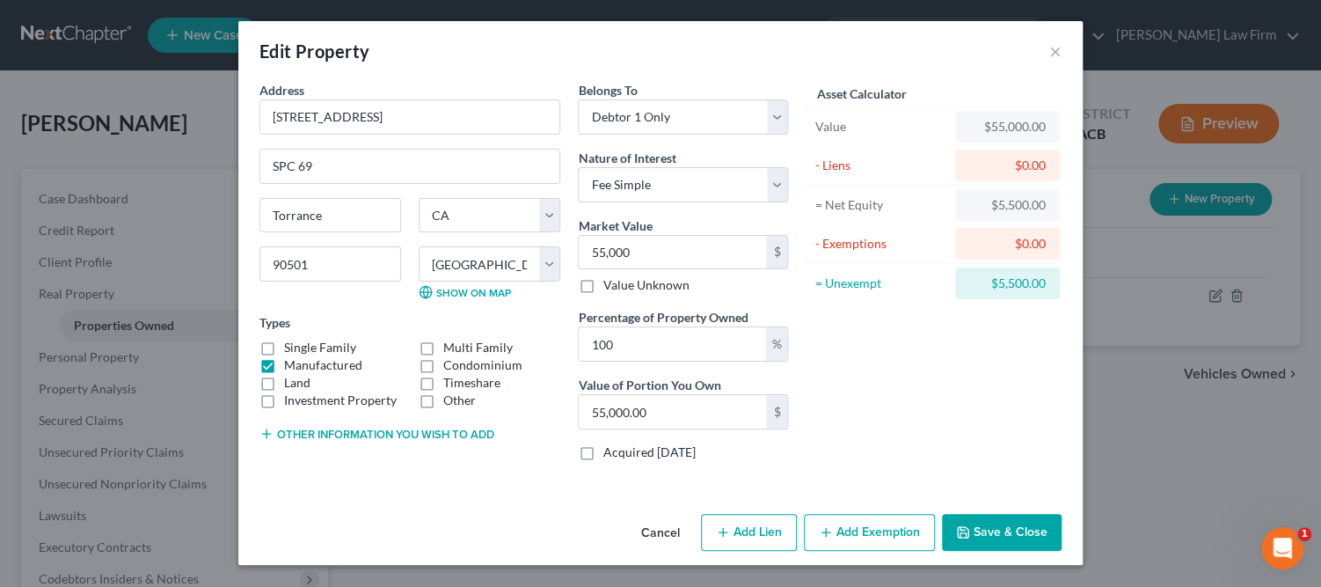
click at [893, 392] on div "Asset Calculator Value $55,000.00 - Liens $0.00 = Net Equity $5,500.00 - Exempt…" at bounding box center [933, 278] width 273 height 394
click at [1019, 536] on button "Save & Close" at bounding box center [1002, 532] width 120 height 37
